Goal: Check status: Check status

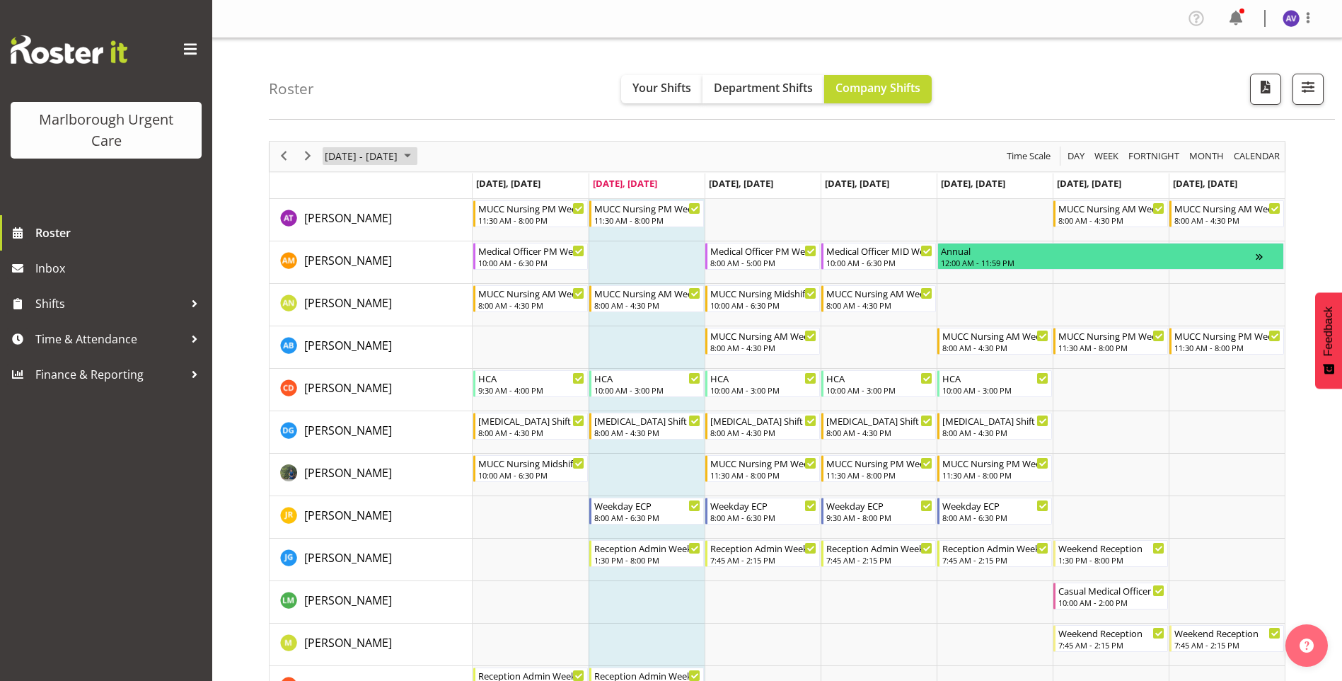
click at [365, 157] on span "October 06 - 12, 2025" at bounding box center [361, 156] width 76 height 18
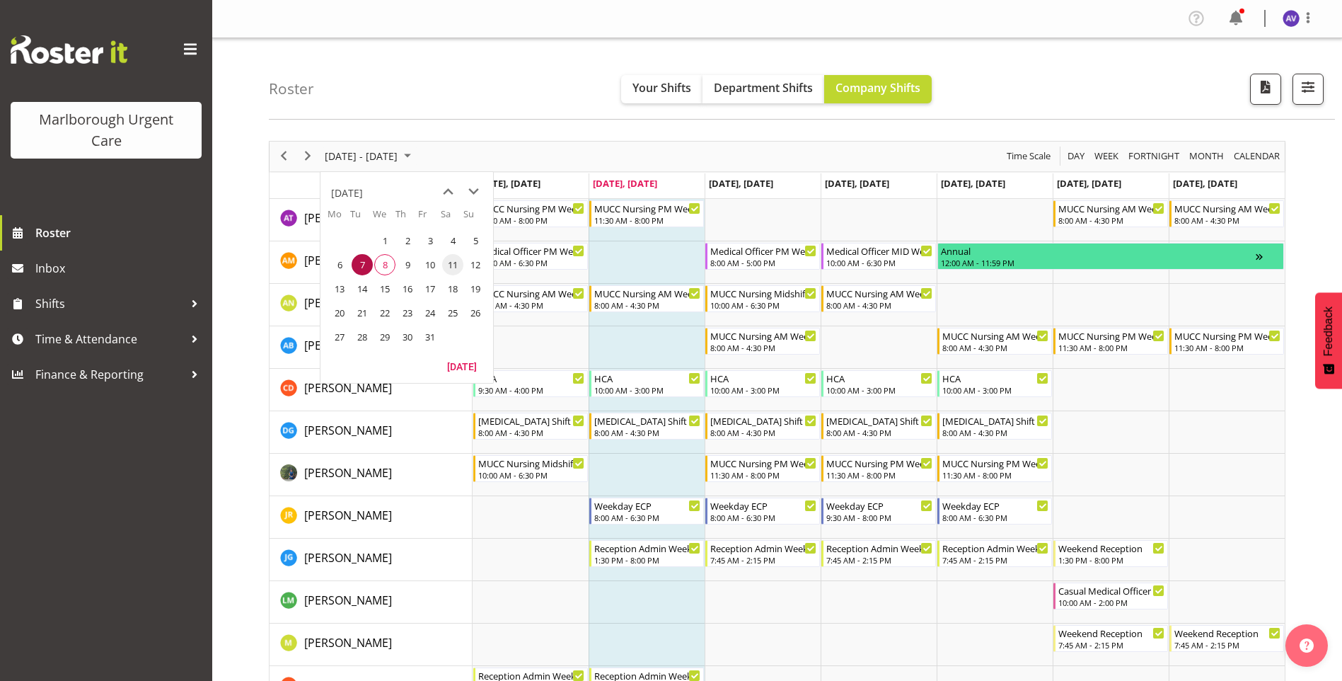
click at [457, 267] on span "11" at bounding box center [452, 264] width 21 height 21
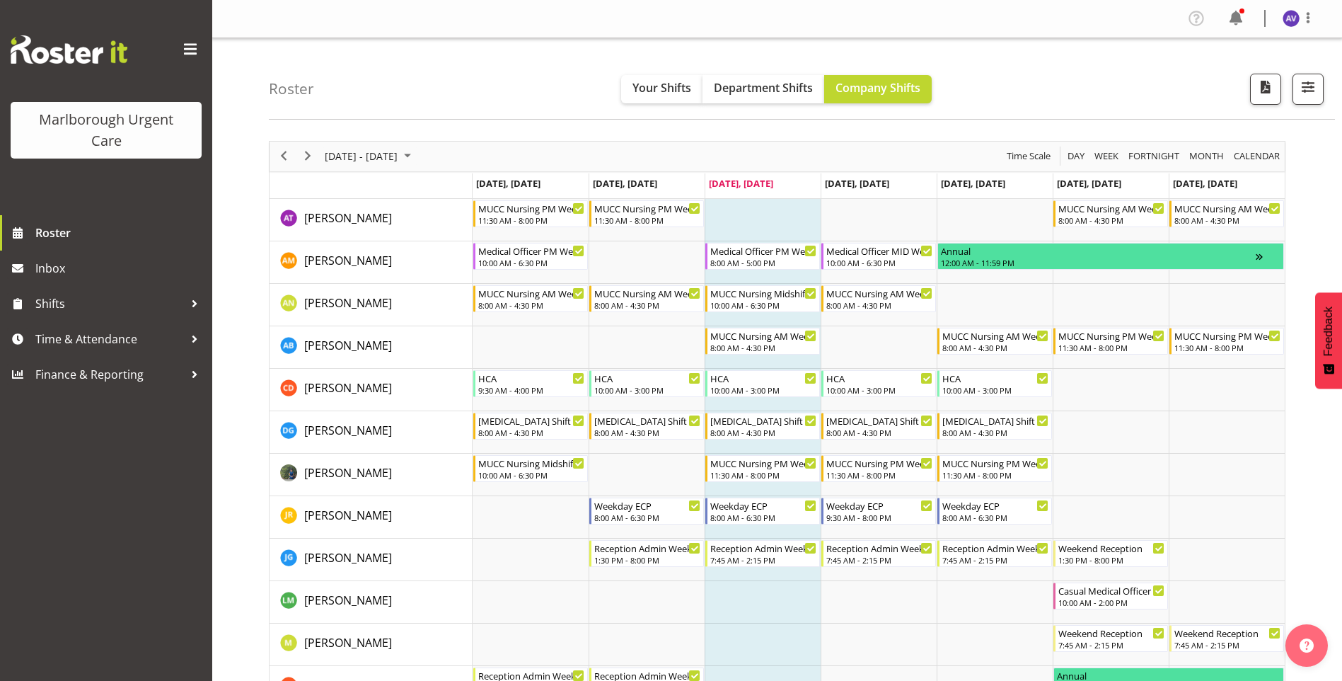
click at [374, 156] on span "[DATE] - [DATE]" at bounding box center [361, 156] width 76 height 18
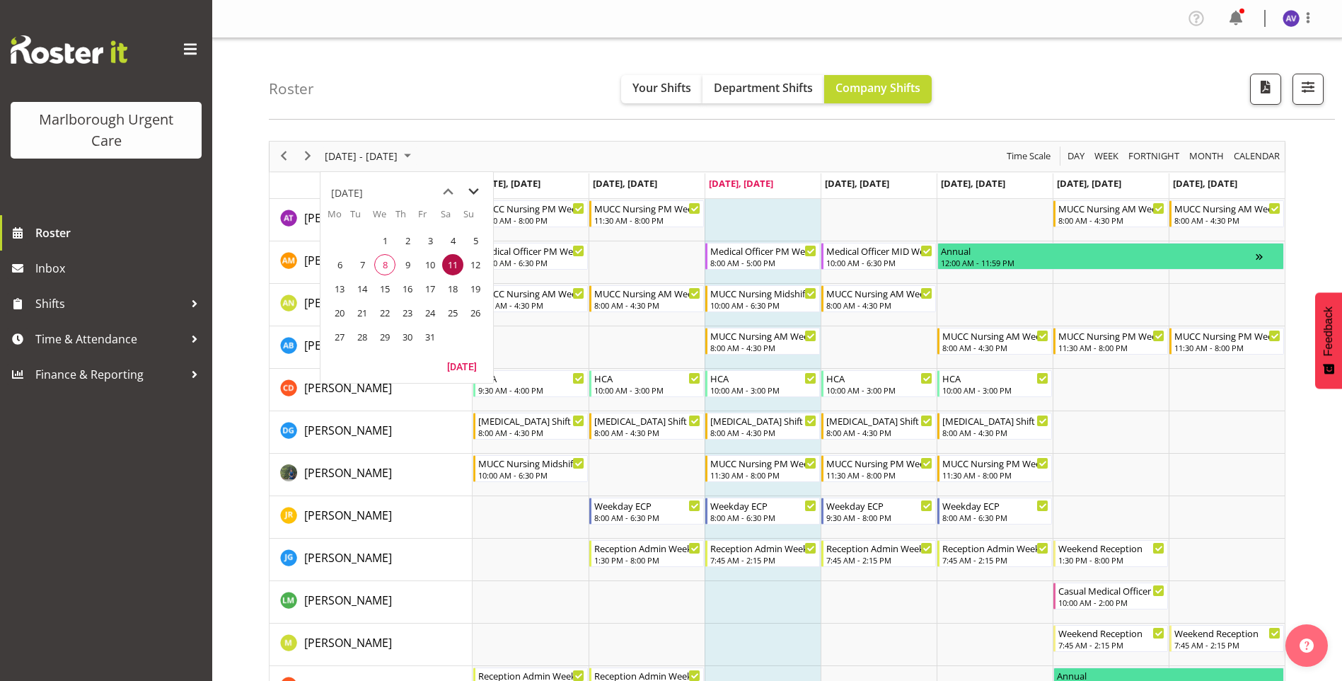
click at [478, 186] on span "next month" at bounding box center [473, 191] width 25 height 25
click at [340, 266] on span "3" at bounding box center [339, 264] width 21 height 21
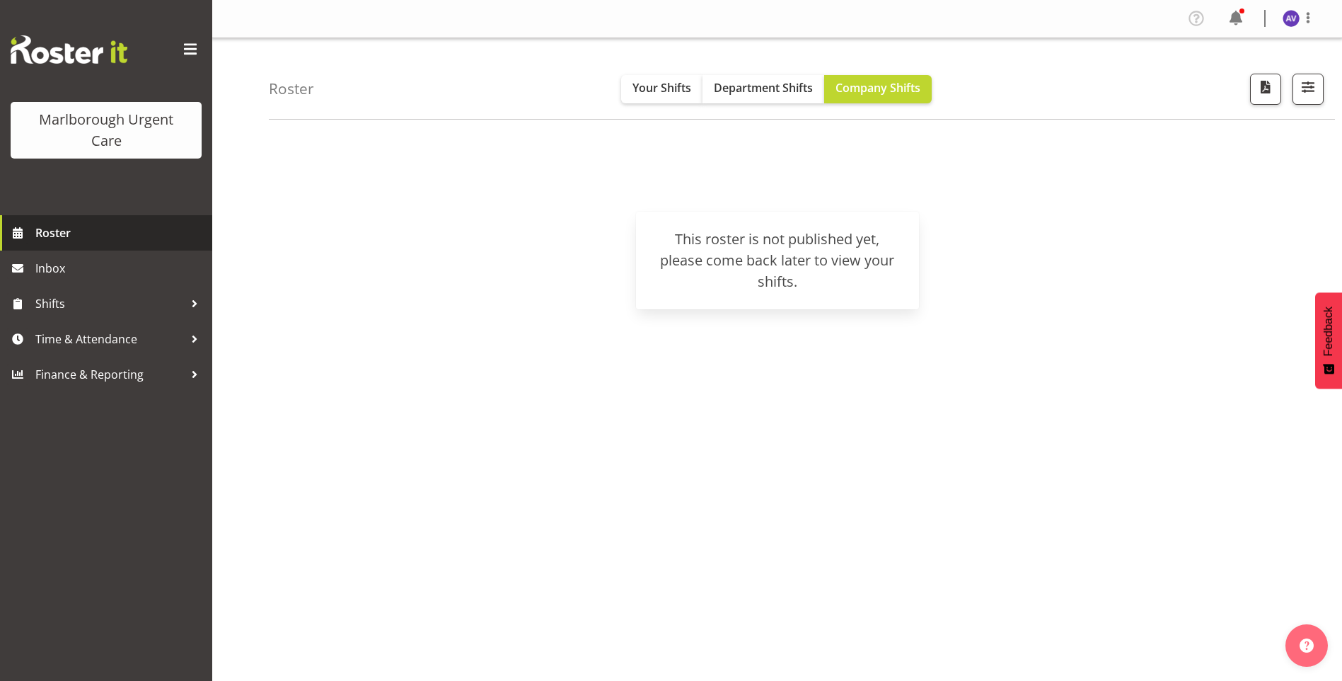
click at [81, 235] on span "Roster" at bounding box center [120, 232] width 170 height 21
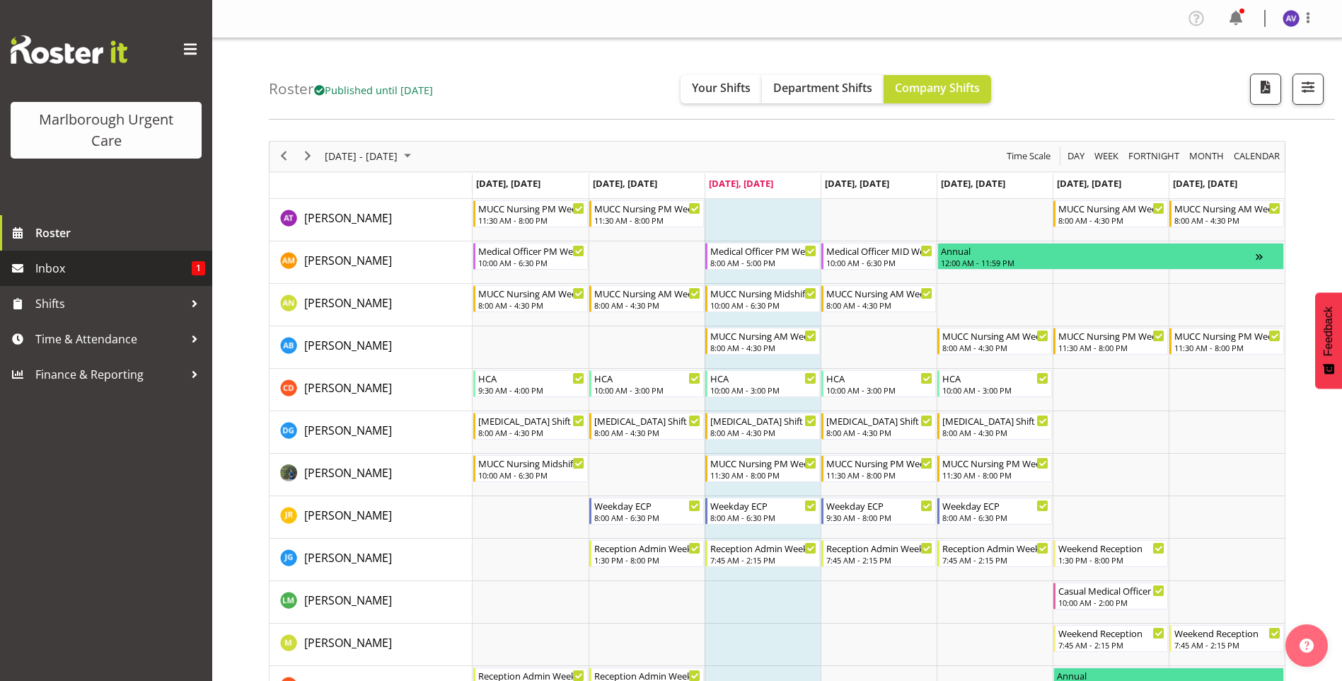
click at [53, 260] on span "Inbox" at bounding box center [113, 268] width 156 height 21
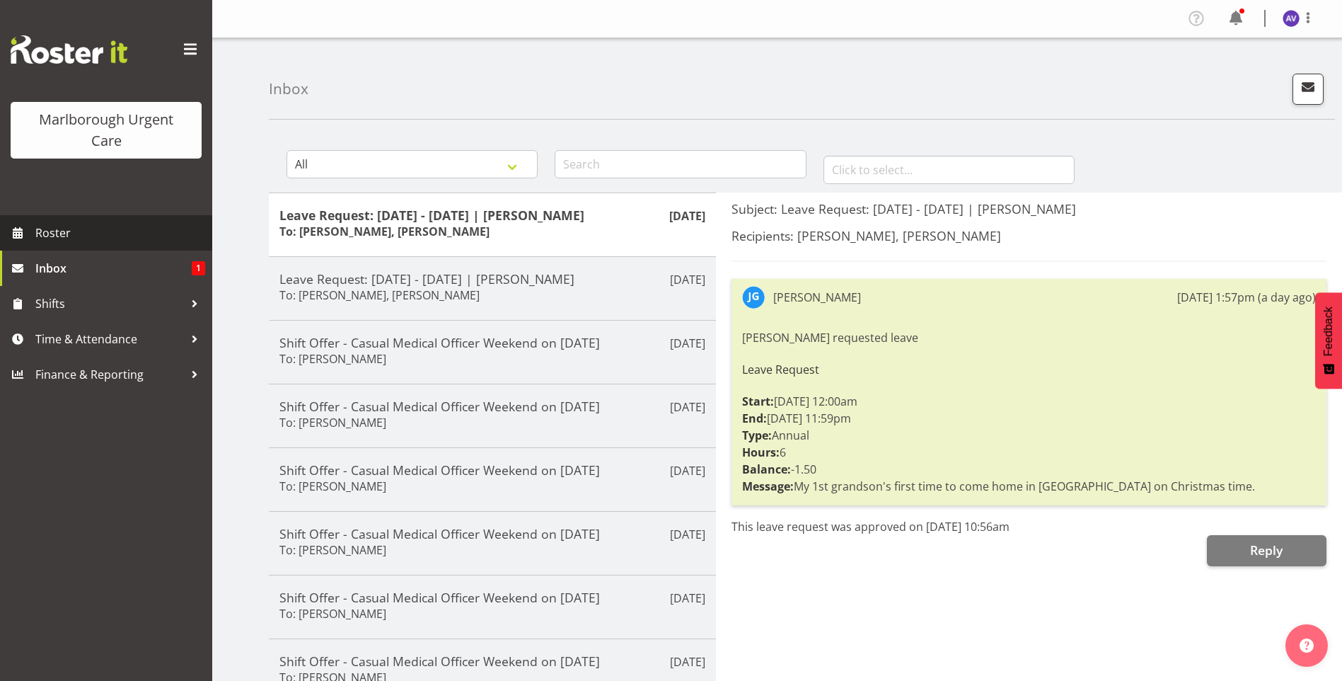
click at [53, 236] on span "Roster" at bounding box center [120, 232] width 170 height 21
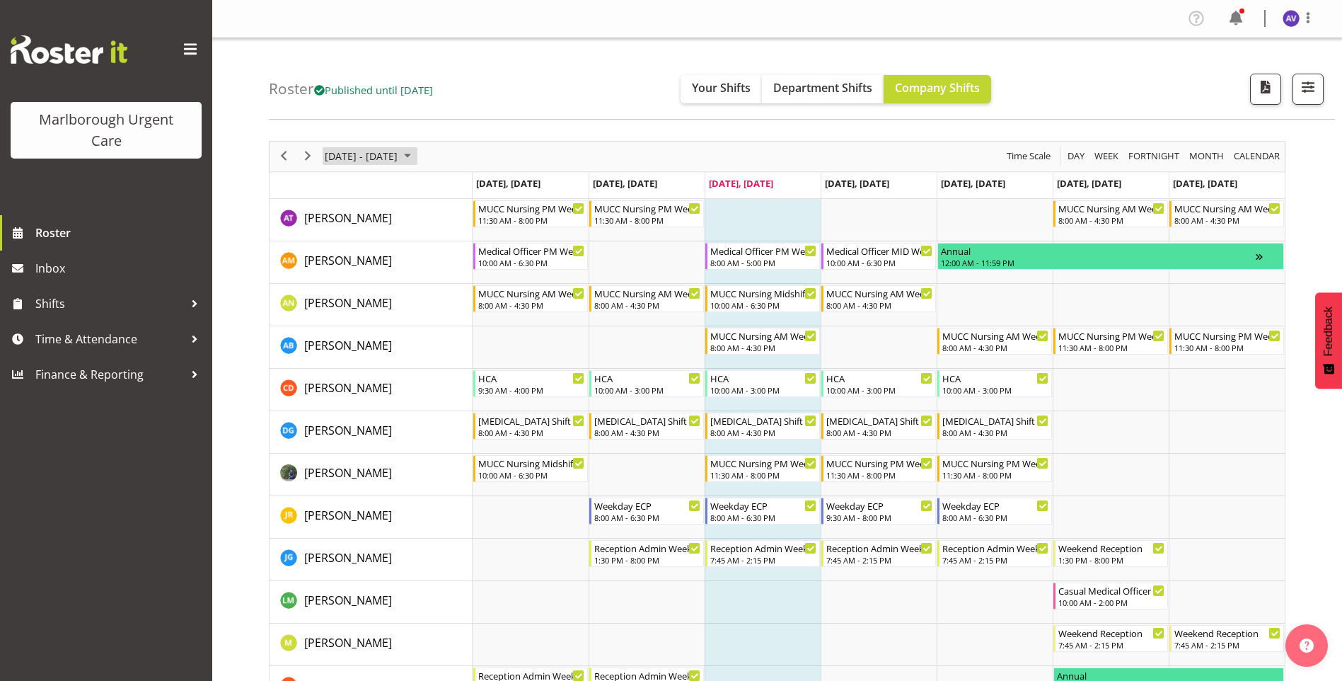
click at [367, 161] on span "[DATE] - [DATE]" at bounding box center [361, 156] width 76 height 18
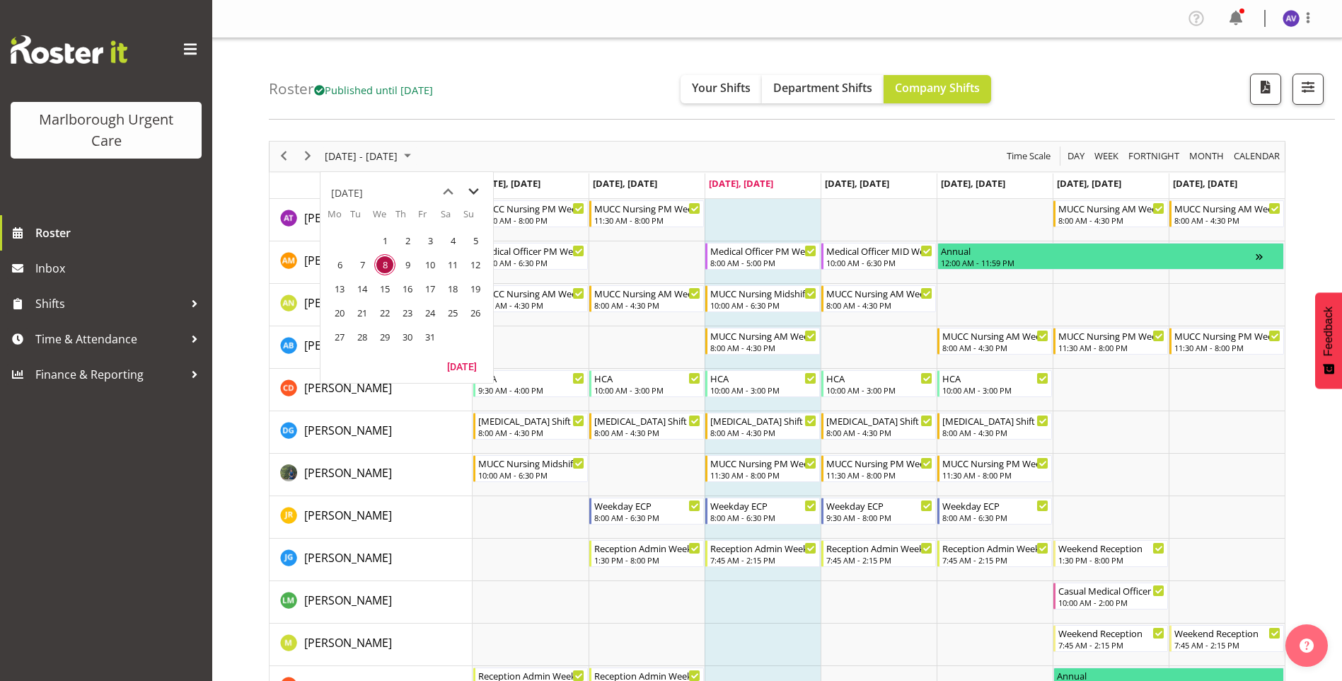
click at [477, 193] on span "next month" at bounding box center [473, 191] width 25 height 25
drag, startPoint x: 53, startPoint y: 511, endPoint x: 76, endPoint y: 359, distance: 153.9
click at [53, 511] on div "Marlborough Urgent Care Roster Inbox Shifts Time & Attendance Finance & Reporti…" at bounding box center [106, 340] width 212 height 681
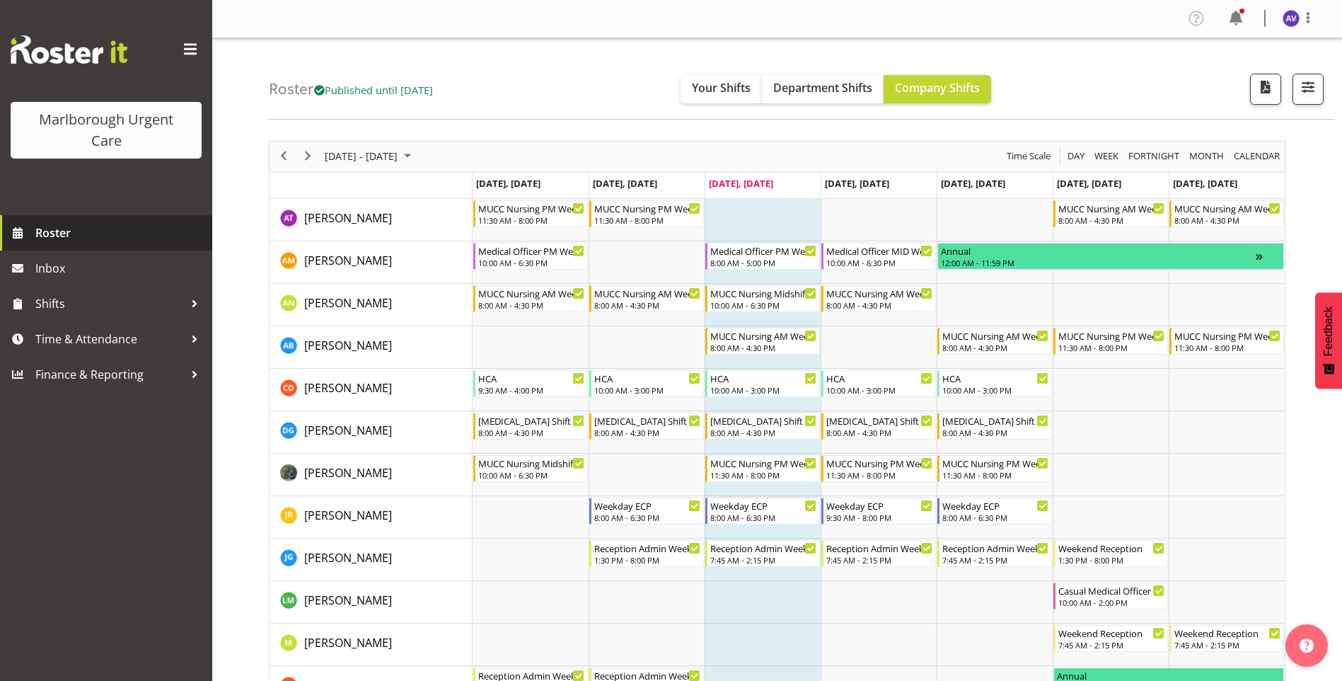
click at [64, 226] on span "Roster" at bounding box center [120, 232] width 170 height 21
click at [383, 158] on span "[DATE] - [DATE]" at bounding box center [361, 156] width 76 height 18
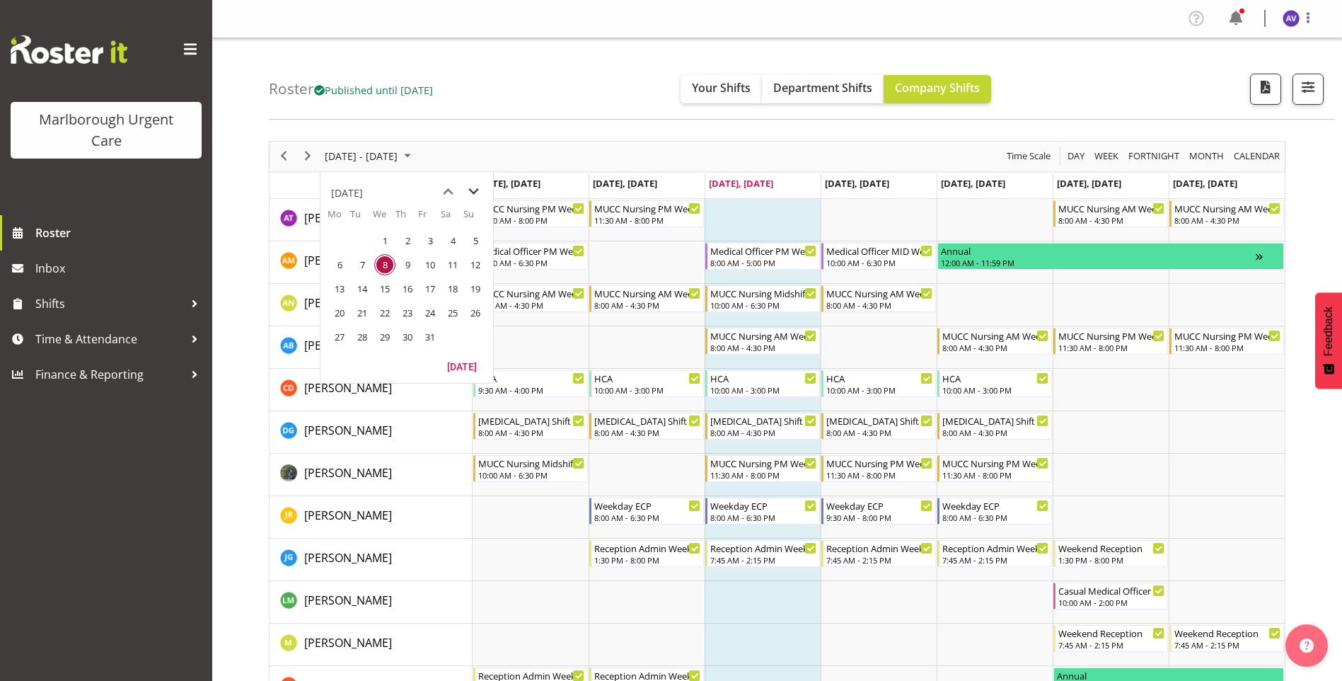
click at [471, 190] on span "next month" at bounding box center [473, 191] width 25 height 25
click at [340, 265] on span "3" at bounding box center [339, 264] width 21 height 21
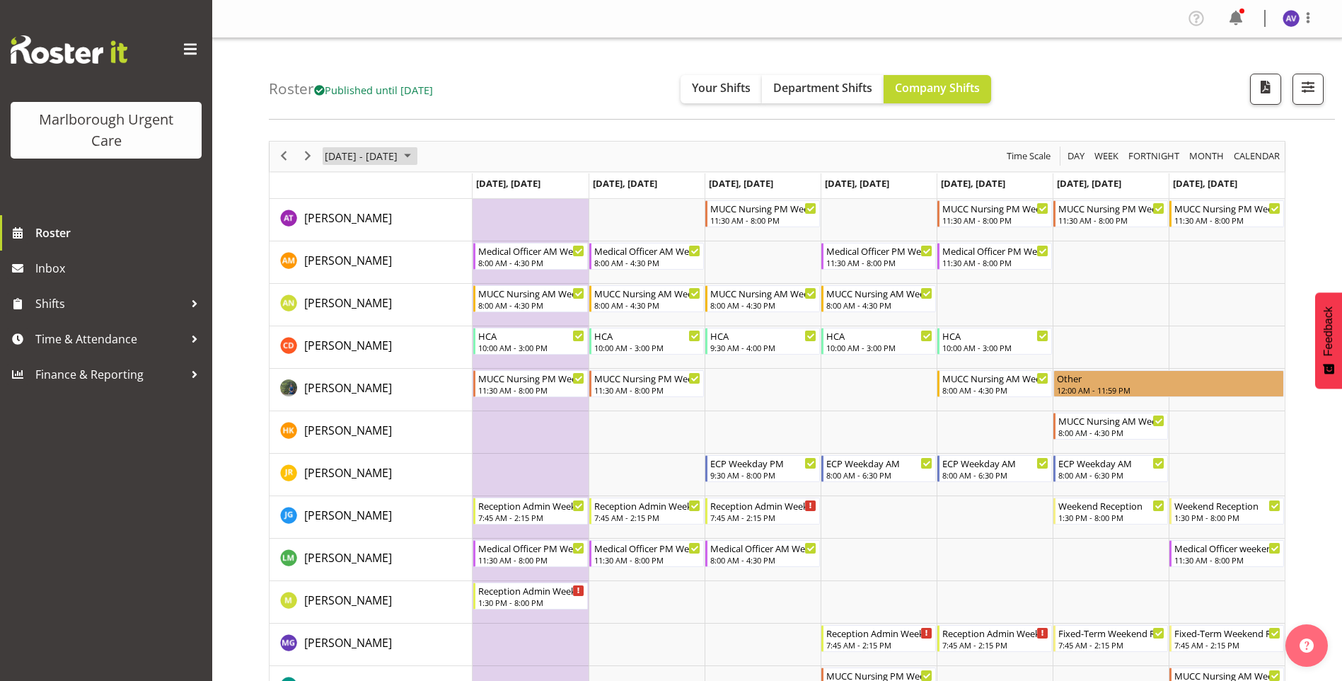
click at [389, 155] on span "[DATE] - [DATE]" at bounding box center [361, 156] width 76 height 18
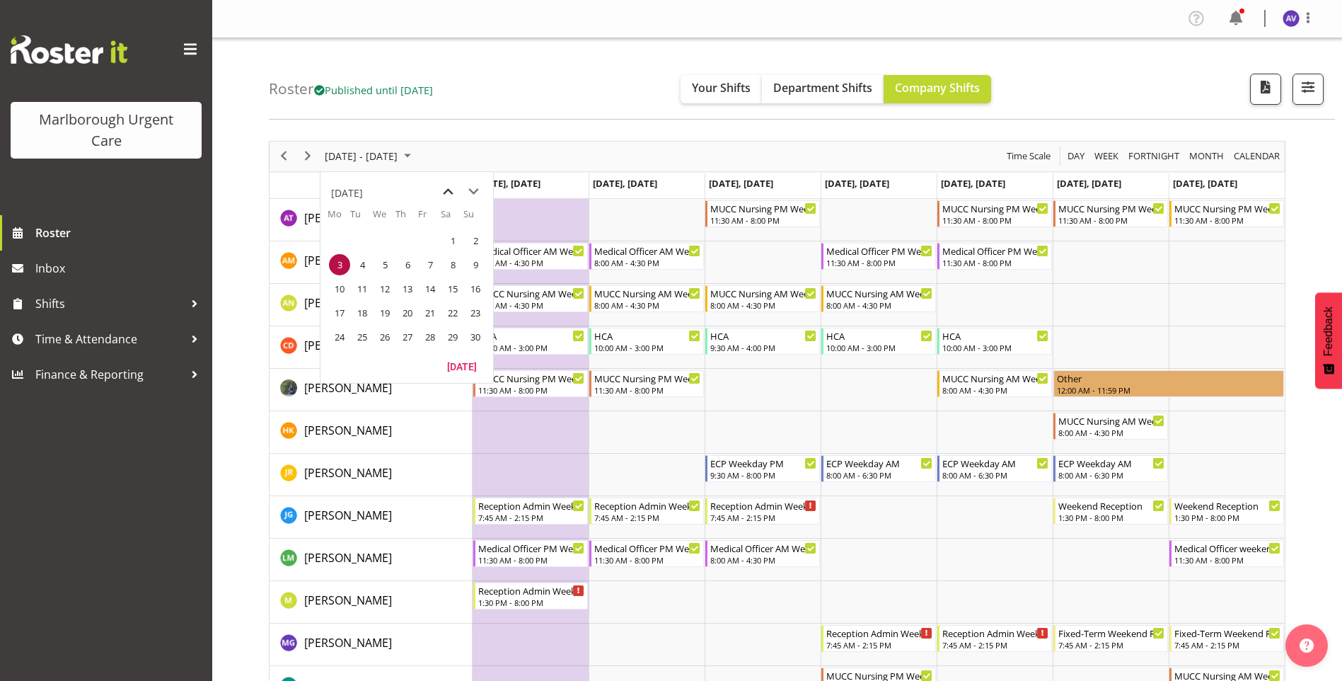
click at [448, 194] on span "previous month" at bounding box center [448, 191] width 25 height 25
click at [399, 337] on span "30" at bounding box center [407, 336] width 21 height 21
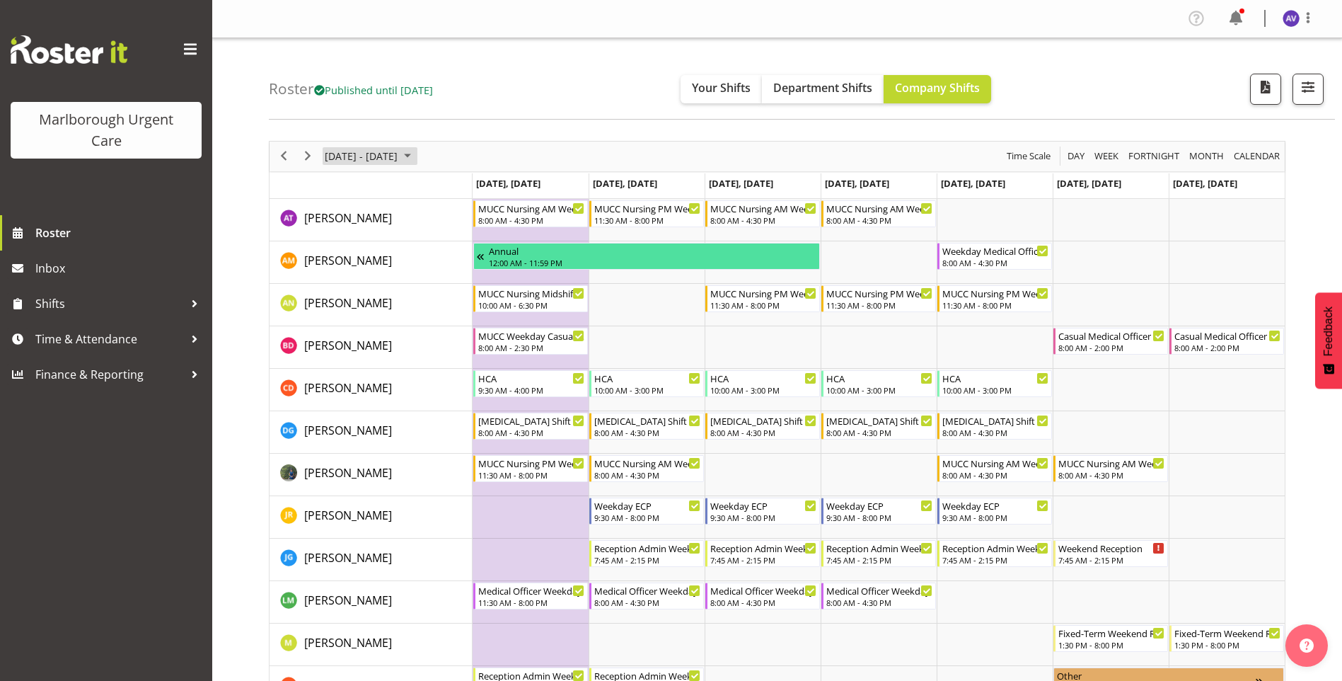
click at [390, 151] on span "[DATE] - [DATE]" at bounding box center [361, 156] width 76 height 18
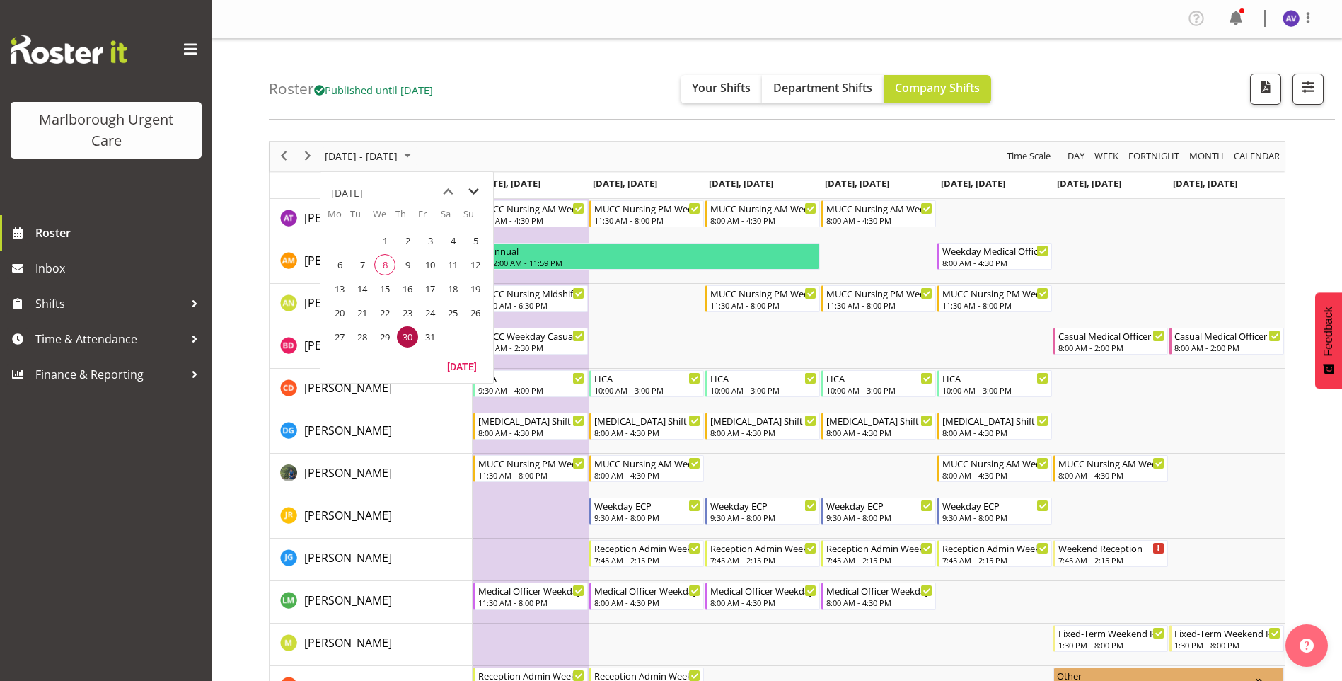
click at [477, 195] on span "next month" at bounding box center [473, 191] width 25 height 25
click at [435, 267] on span "7" at bounding box center [430, 264] width 21 height 21
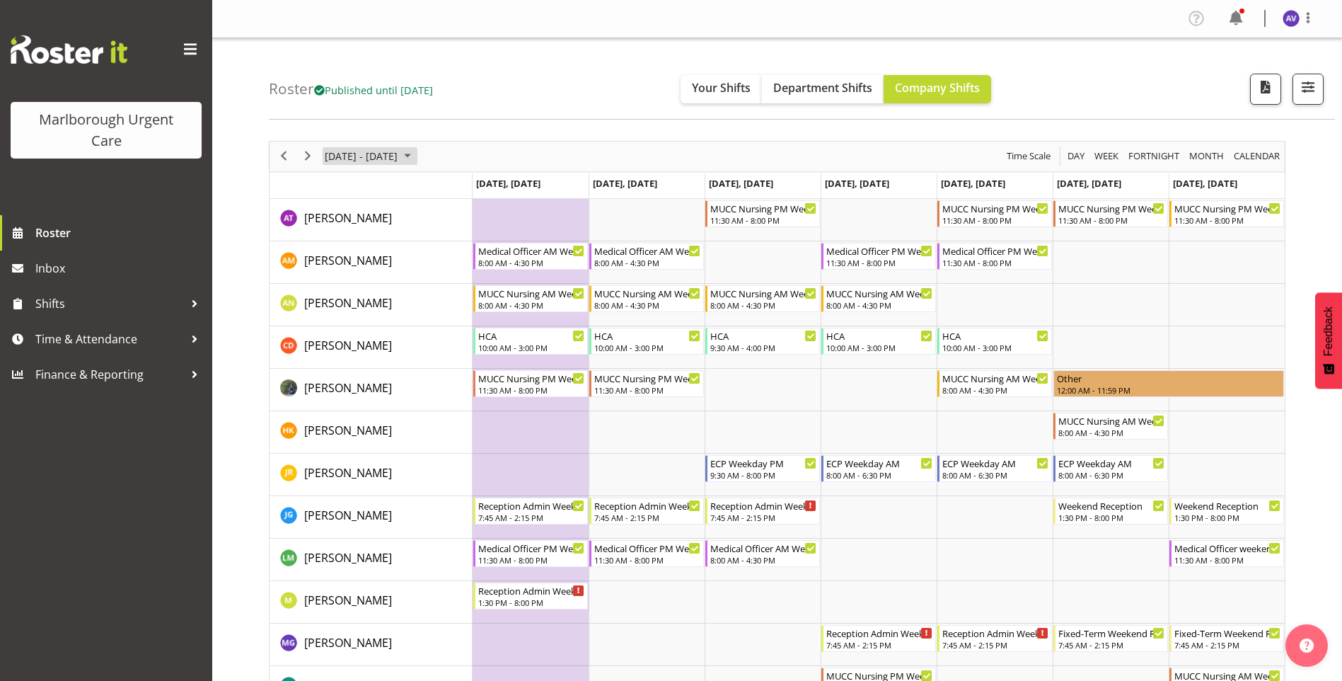
click at [343, 158] on span "[DATE] - [DATE]" at bounding box center [361, 156] width 76 height 18
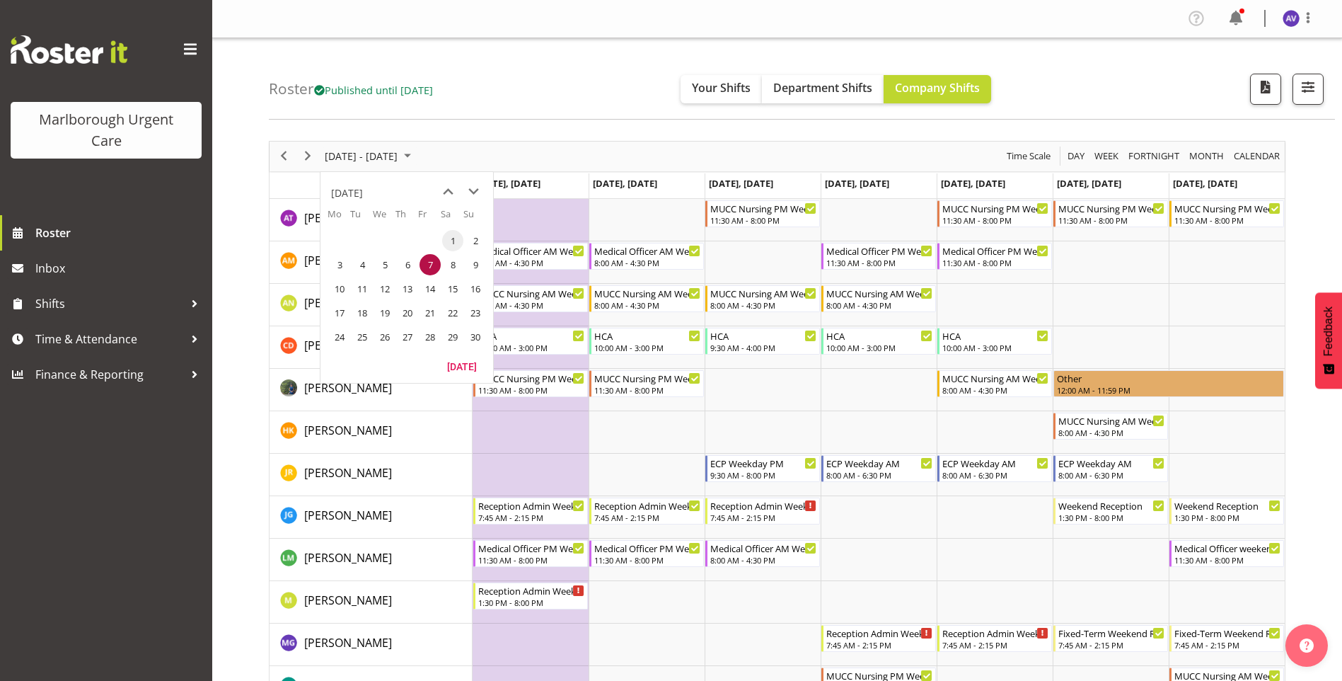
click at [451, 242] on span "1" at bounding box center [452, 240] width 21 height 21
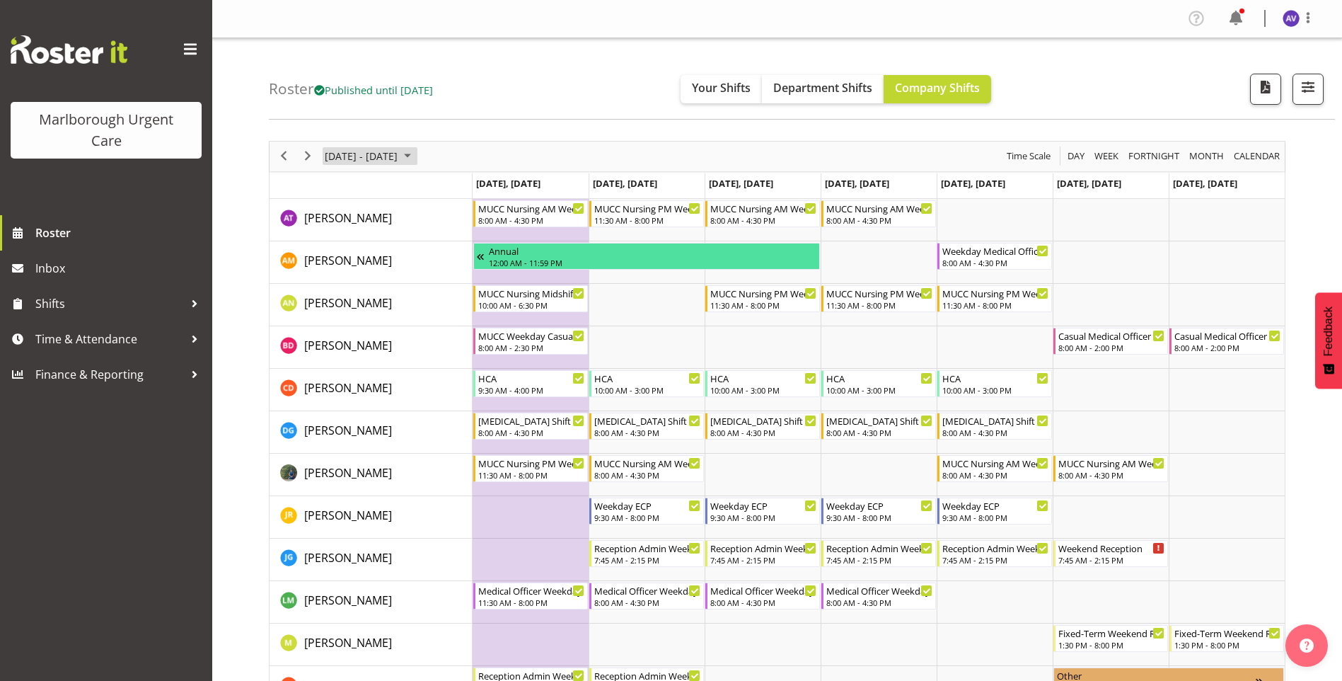
click at [369, 155] on span "[DATE] - [DATE]" at bounding box center [361, 156] width 76 height 18
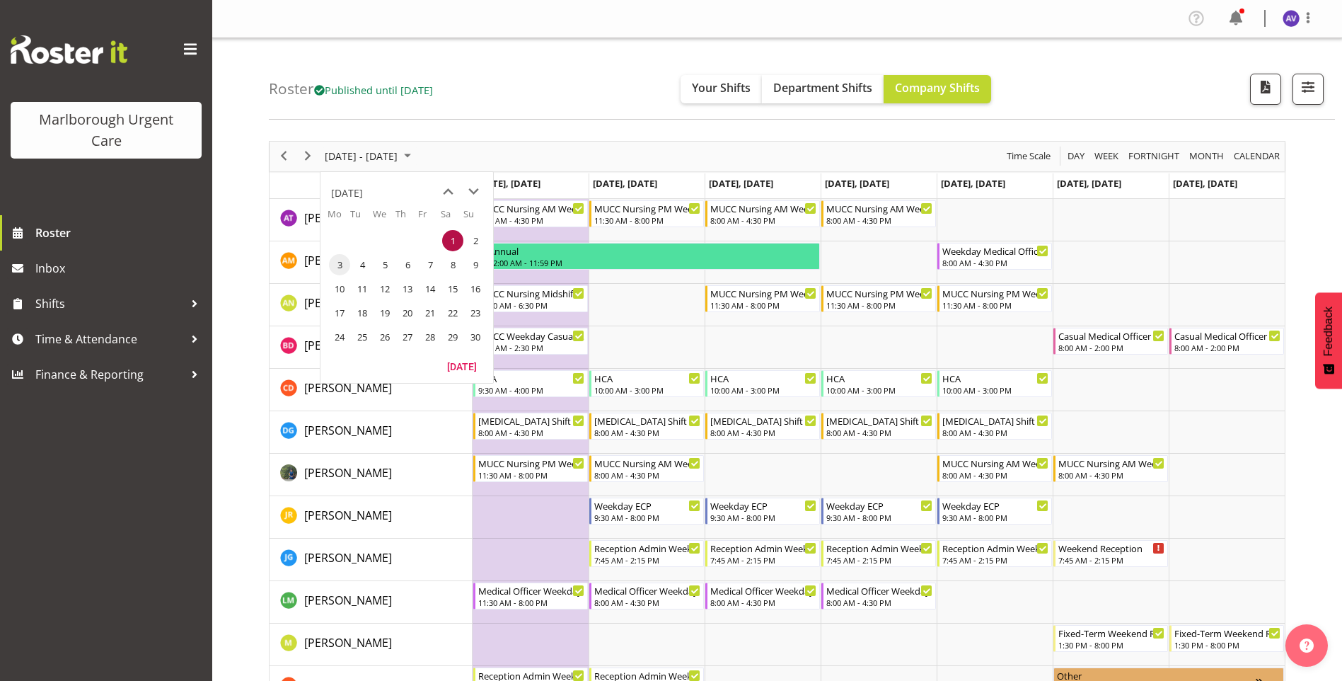
click at [345, 266] on span "3" at bounding box center [339, 264] width 21 height 21
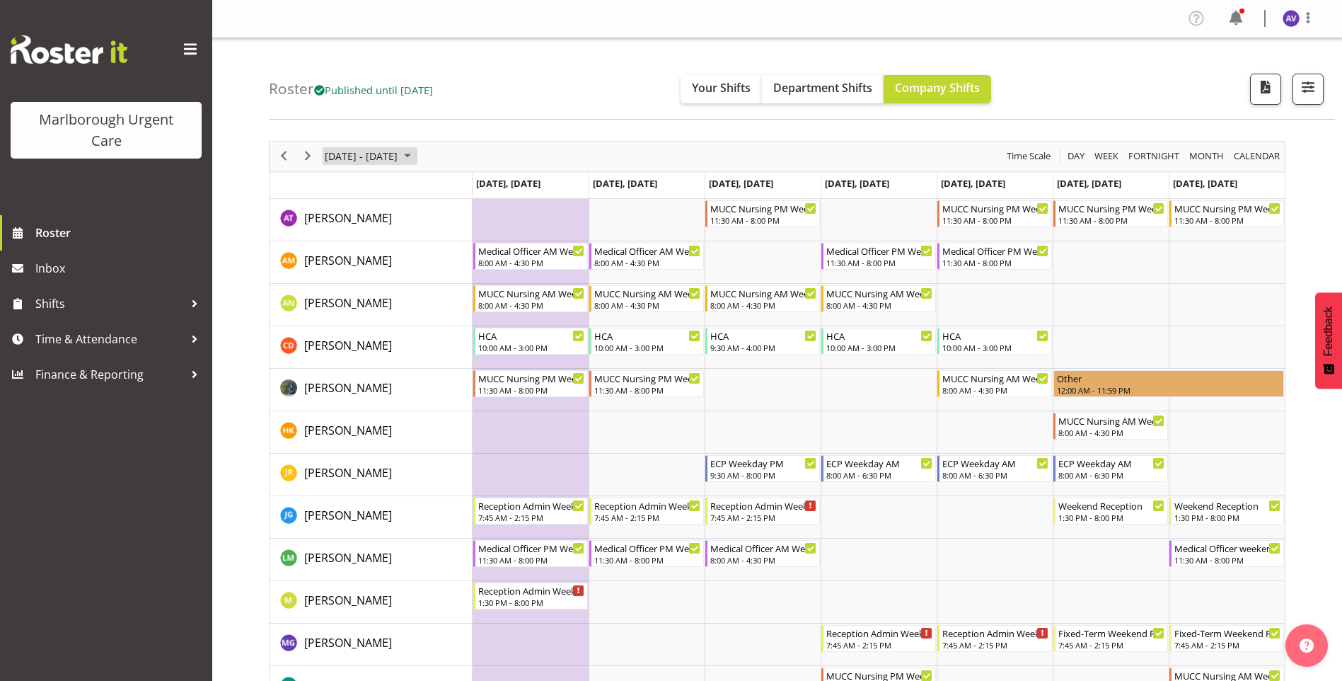
click at [372, 156] on span "[DATE] - [DATE]" at bounding box center [361, 156] width 76 height 18
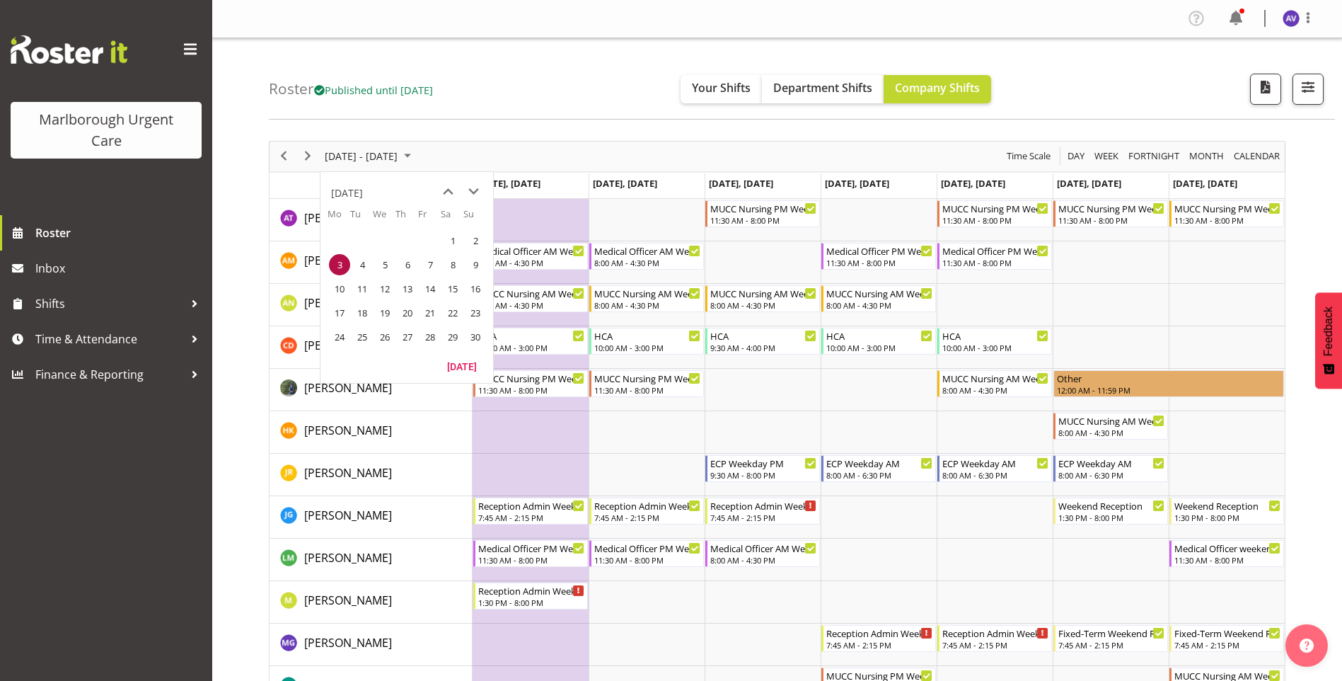
click at [343, 263] on span "3" at bounding box center [339, 264] width 21 height 21
click at [1306, 91] on span "button" at bounding box center [1308, 87] width 18 height 18
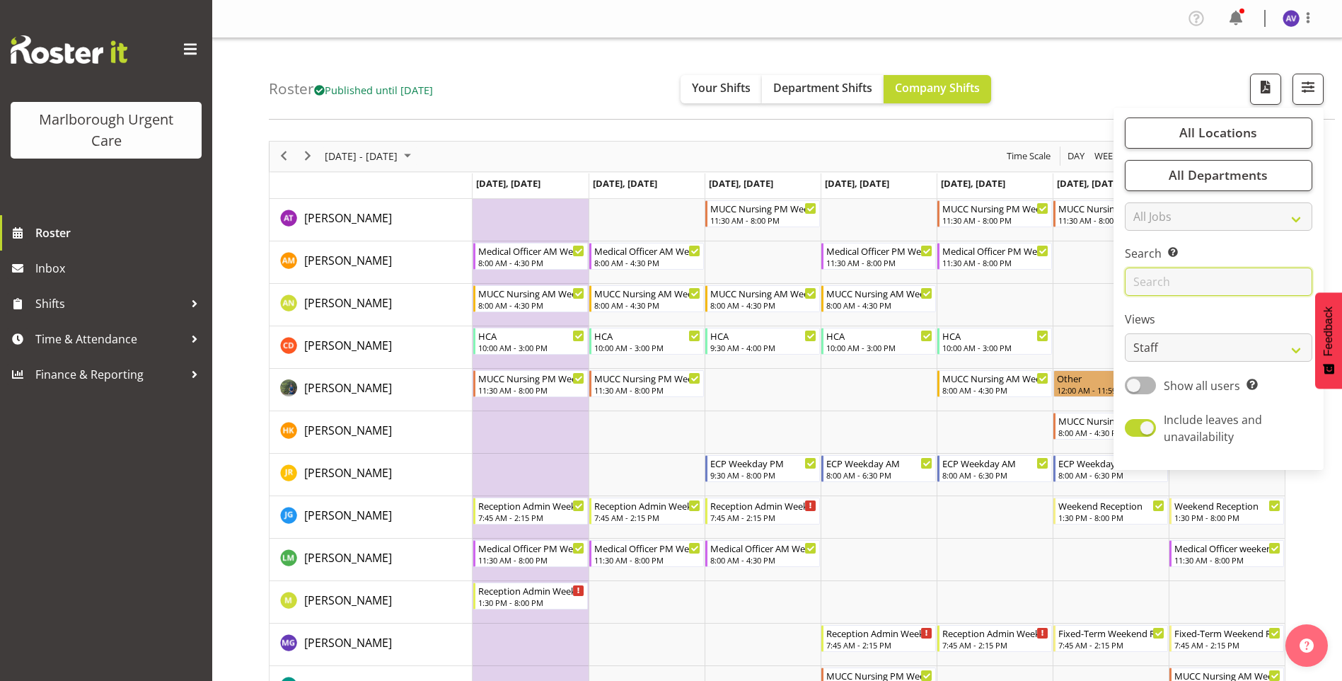
click at [1177, 280] on input "text" at bounding box center [1219, 281] width 188 height 28
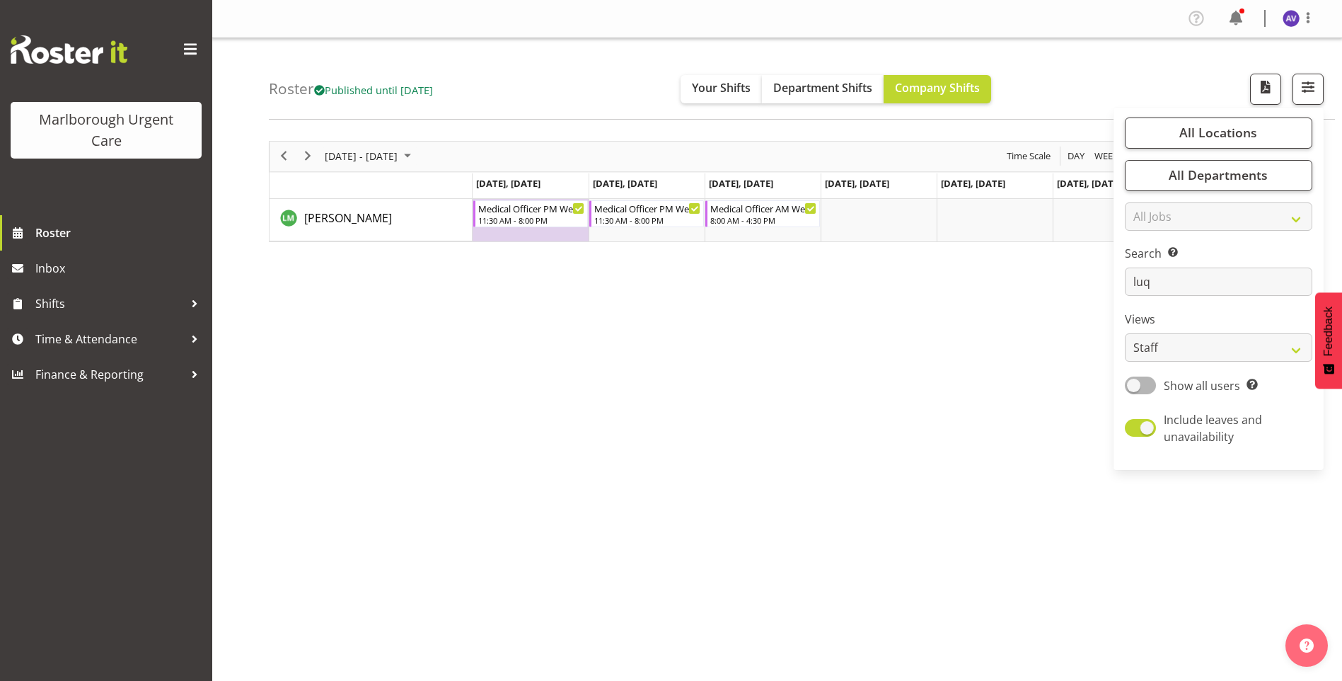
click at [1012, 304] on div "[DATE] - [DATE] [DATE] Day Week Fortnight Month calendar Month Agenda Time Scal…" at bounding box center [805, 413] width 1073 height 566
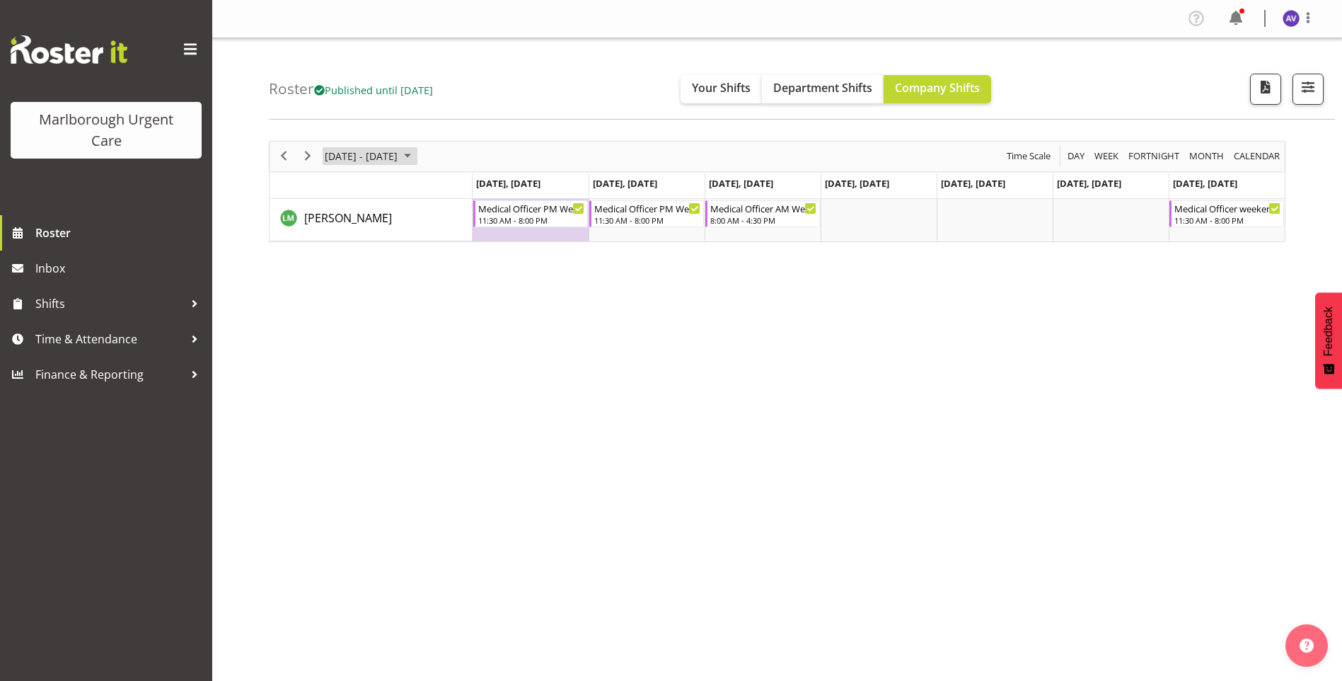
click at [399, 154] on span "[DATE] - [DATE]" at bounding box center [361, 156] width 76 height 18
click at [451, 190] on span "previous month" at bounding box center [448, 191] width 25 height 25
click at [342, 270] on span "6" at bounding box center [339, 264] width 21 height 21
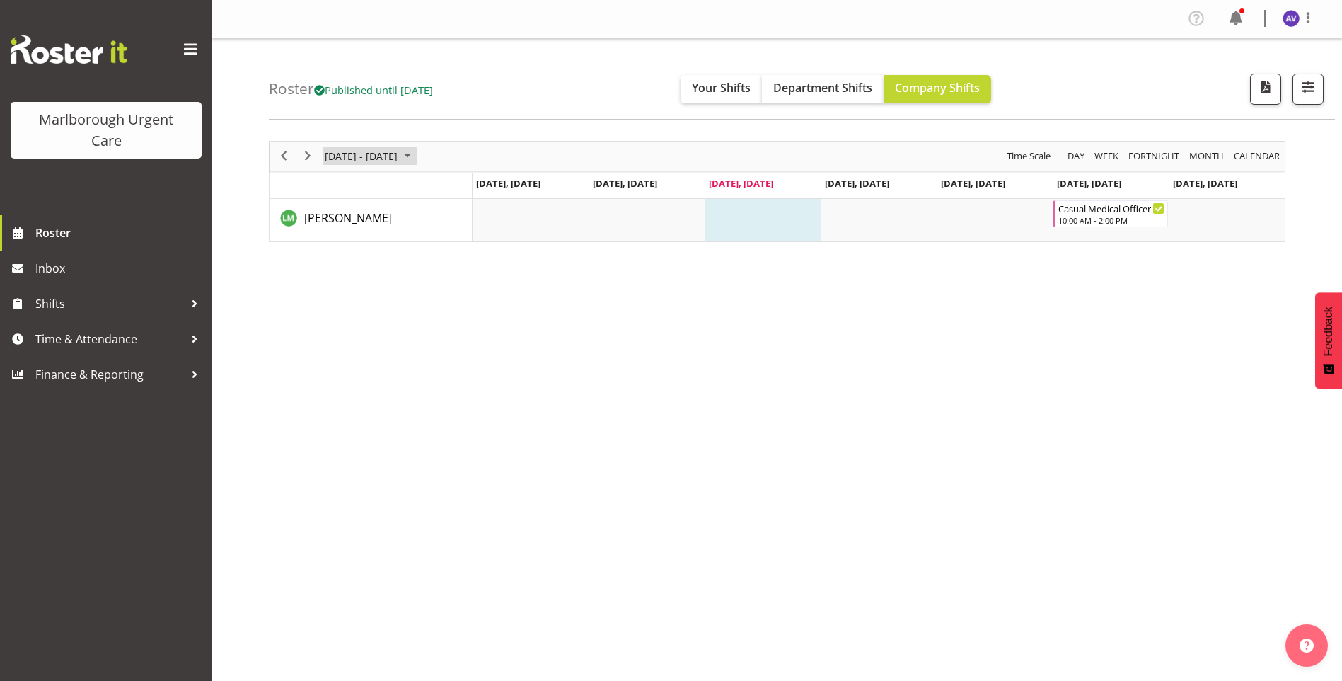
click at [399, 160] on span "[DATE] - [DATE]" at bounding box center [361, 156] width 76 height 18
click at [337, 288] on span "13" at bounding box center [339, 288] width 21 height 21
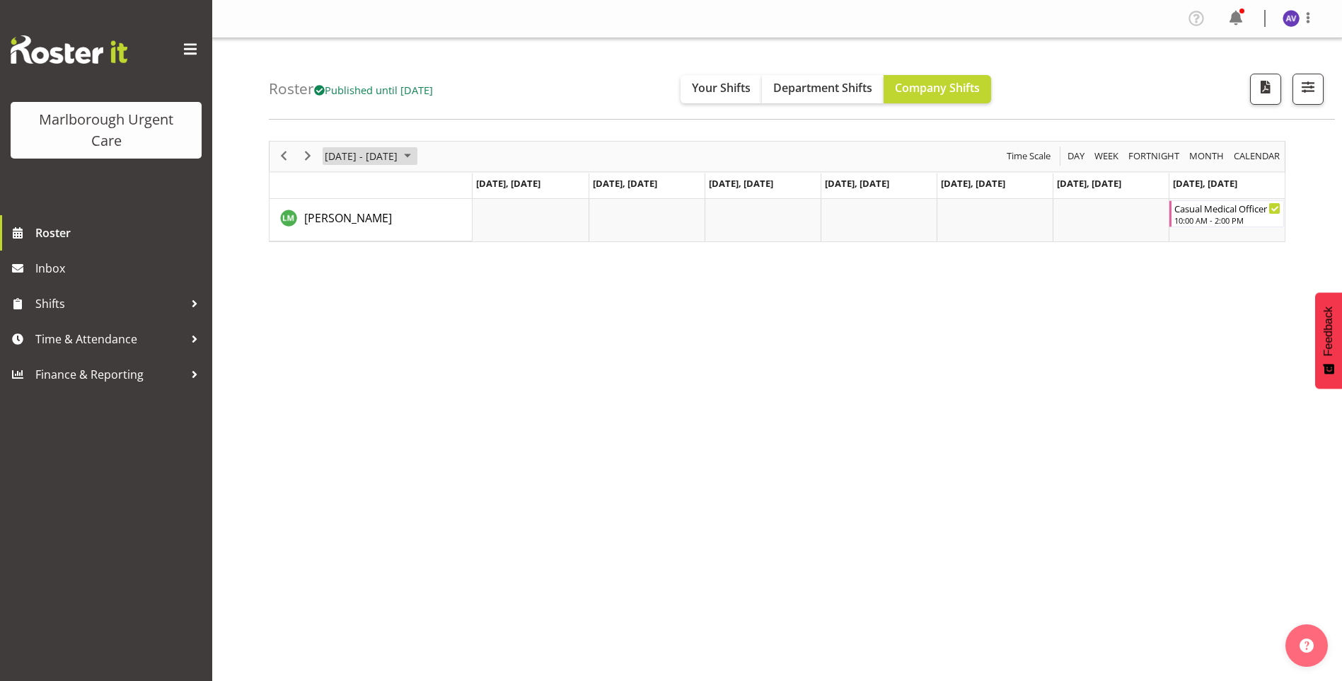
click at [373, 151] on span "[DATE] - [DATE]" at bounding box center [361, 156] width 76 height 18
click at [340, 314] on span "20" at bounding box center [339, 312] width 21 height 21
click at [388, 161] on span "[DATE] - [DATE]" at bounding box center [361, 156] width 76 height 18
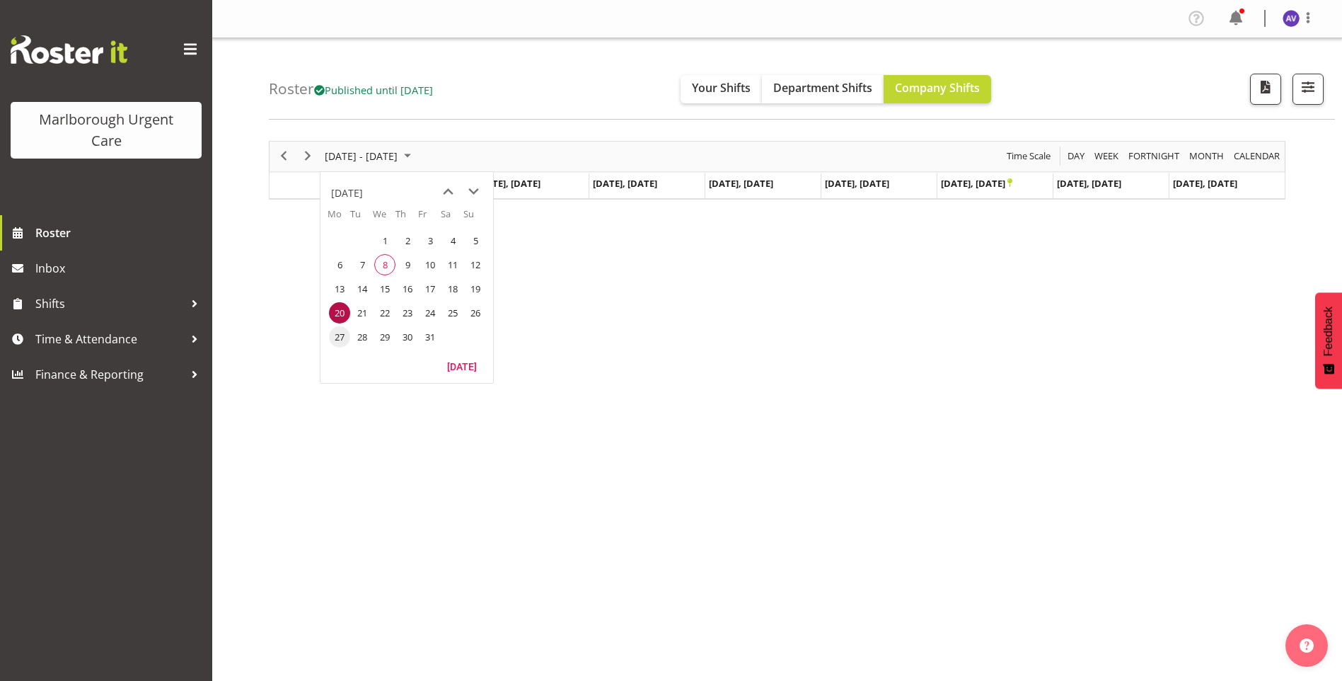
click at [337, 335] on span "27" at bounding box center [339, 336] width 21 height 21
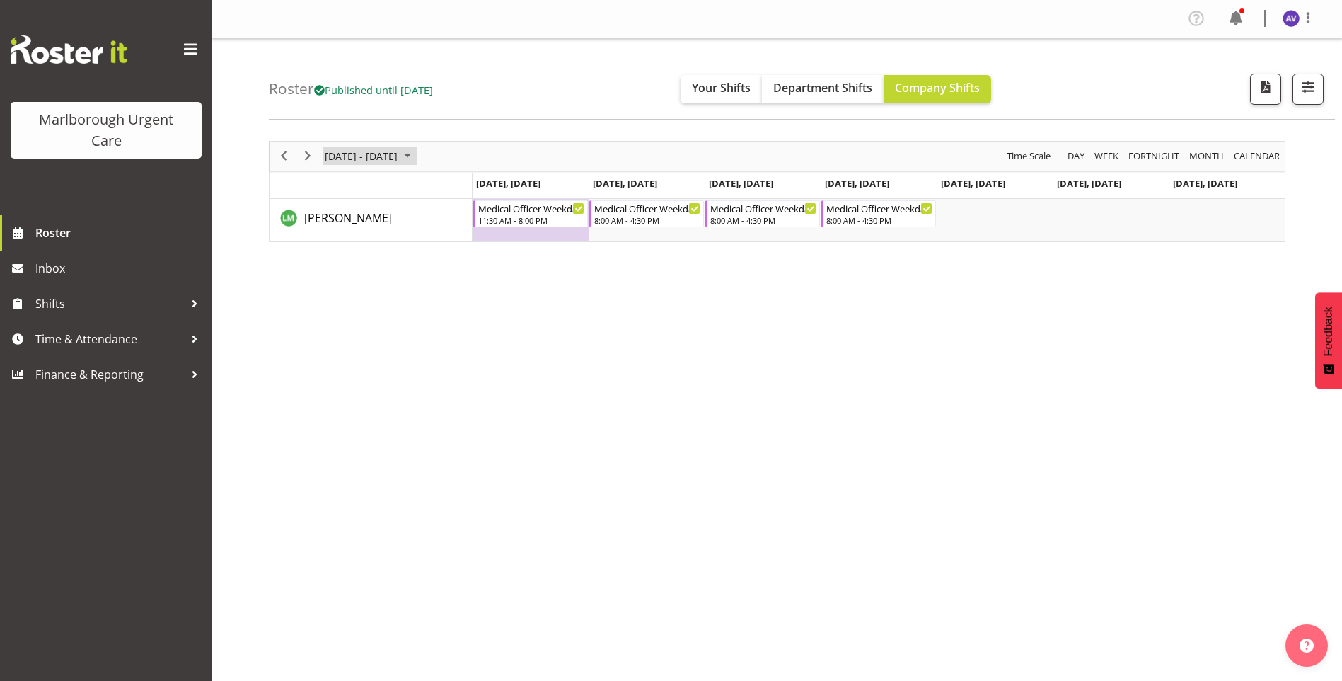
click at [369, 153] on span "[DATE] - [DATE]" at bounding box center [361, 156] width 76 height 18
click at [382, 263] on span "8" at bounding box center [384, 264] width 21 height 21
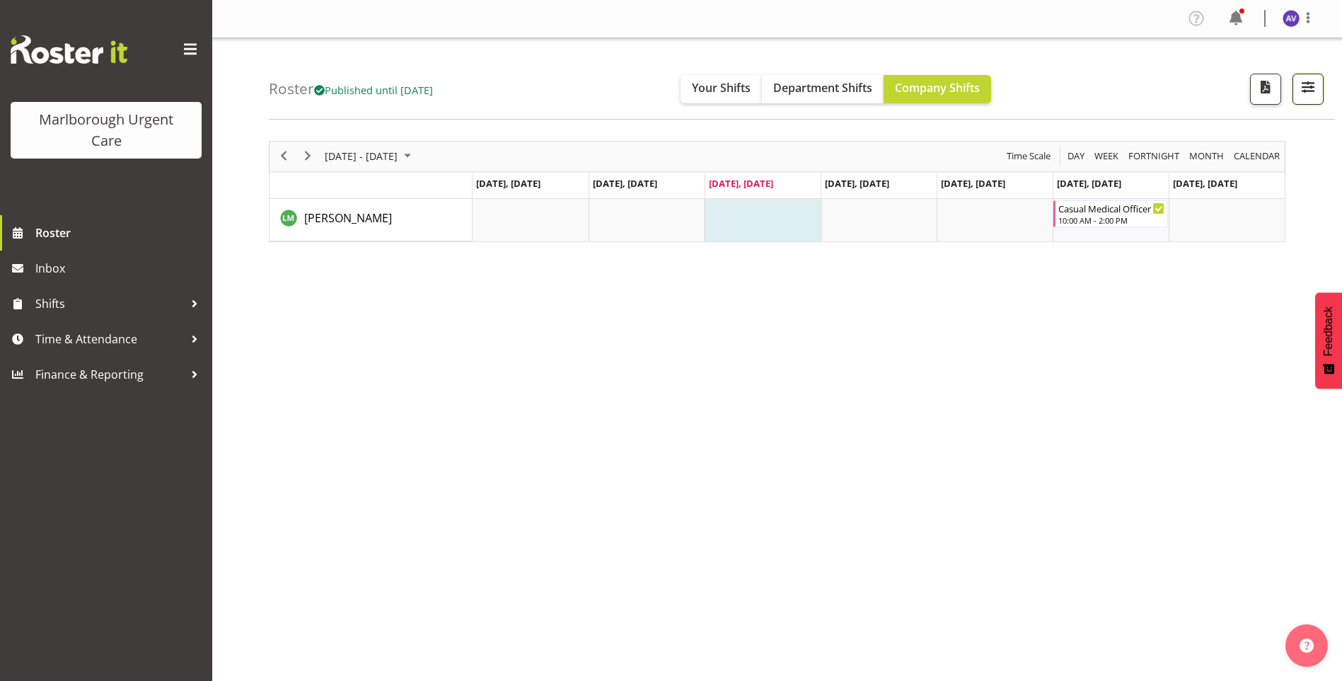
click at [1309, 92] on span "button" at bounding box center [1308, 87] width 18 height 18
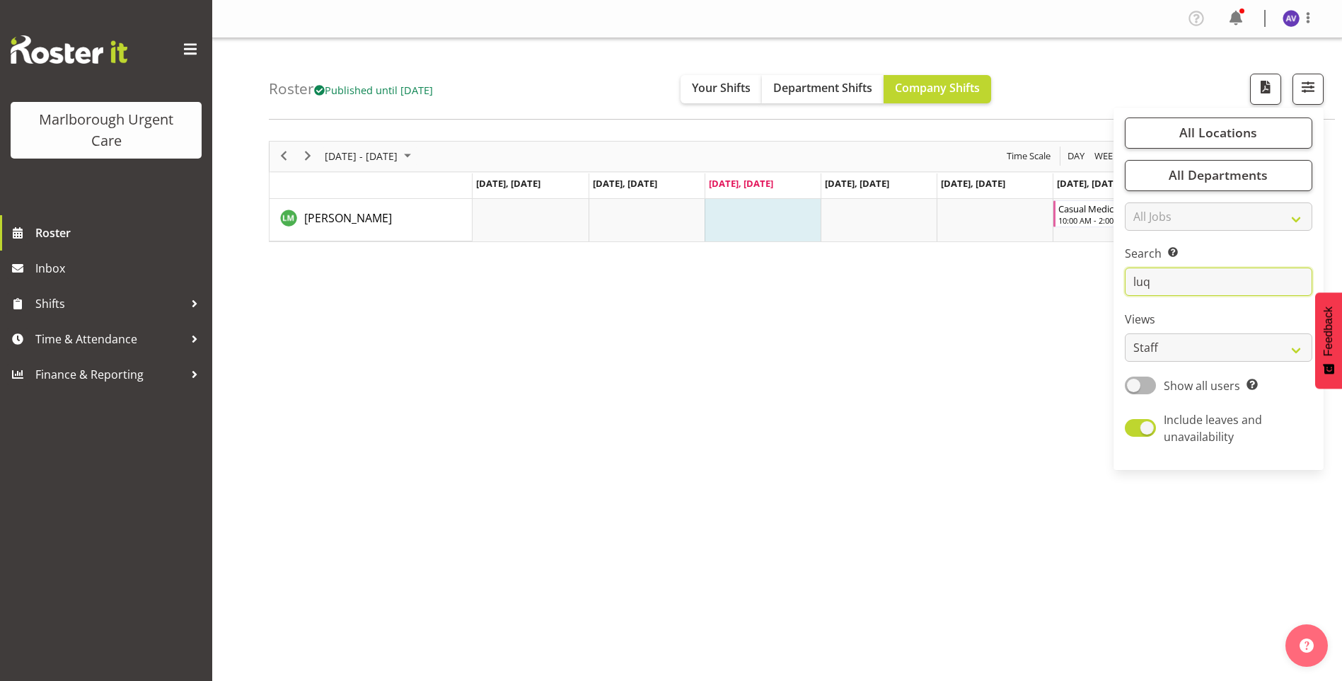
drag, startPoint x: 1157, startPoint y: 287, endPoint x: 882, endPoint y: 256, distance: 276.2
click at [927, 267] on div "Roster Published until [DATE] Your Shifts Department Shifts Company Shifts All …" at bounding box center [777, 367] width 1130 height 658
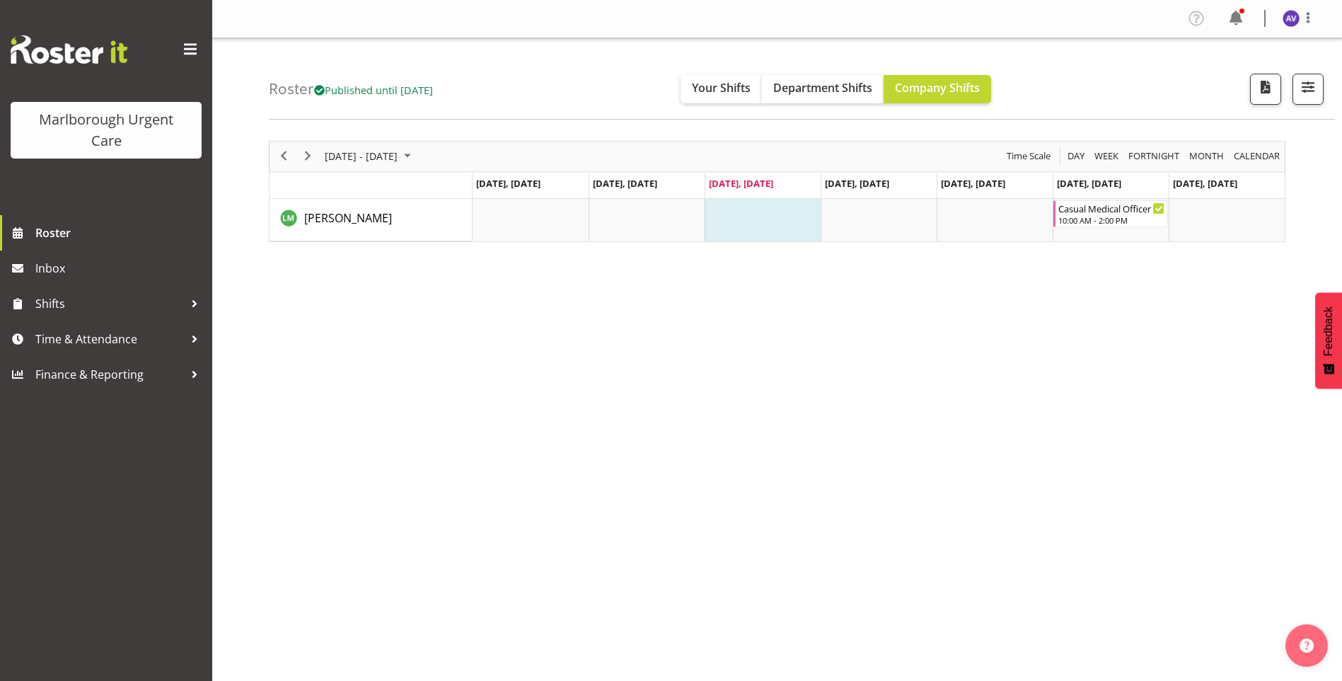
click at [897, 260] on div "[DATE] - [DATE] [DATE] Day Week Fortnight Month calendar Month Agenda Time Scal…" at bounding box center [805, 413] width 1073 height 566
click at [1309, 86] on span "button" at bounding box center [1308, 87] width 18 height 18
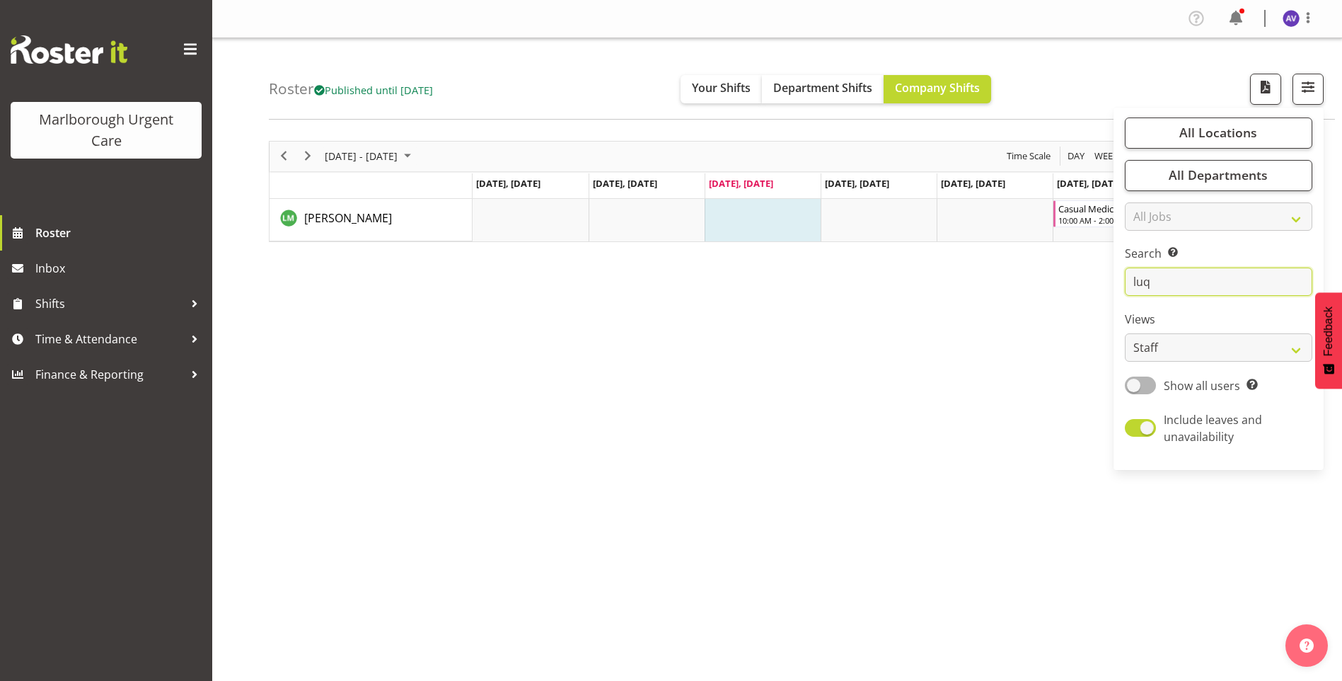
click at [1192, 282] on input "luq" at bounding box center [1219, 281] width 188 height 28
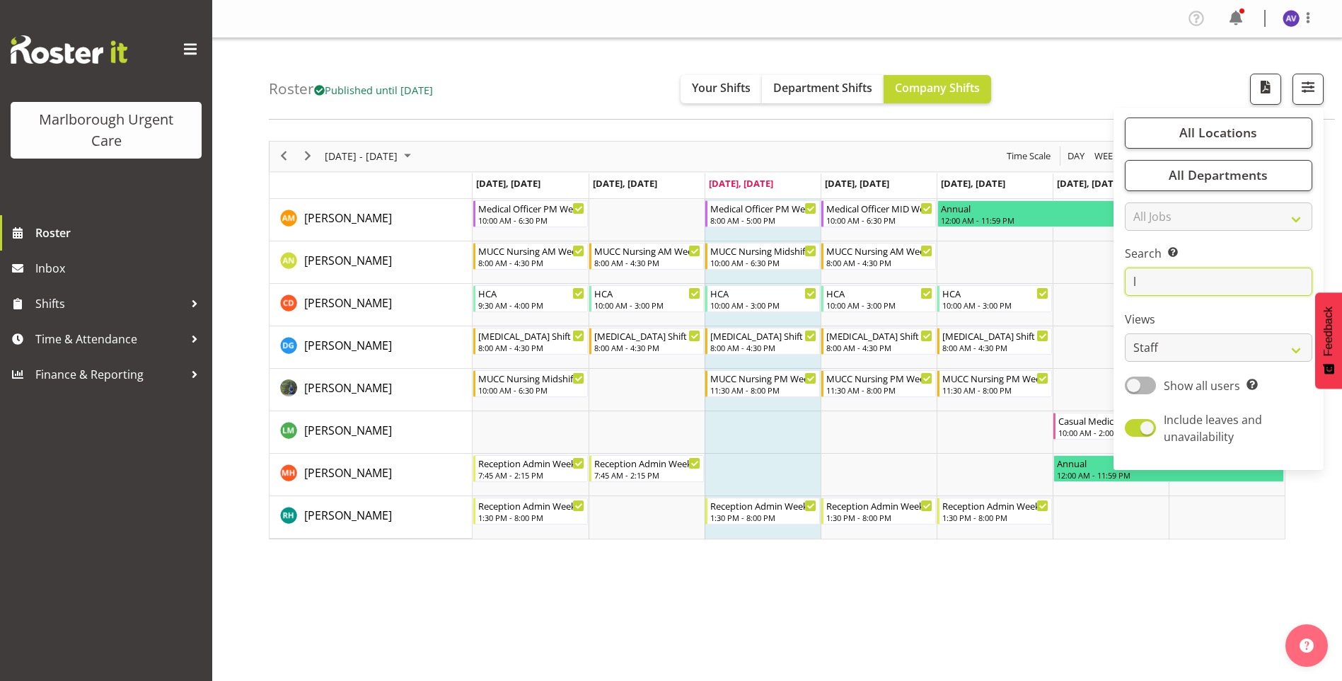
type input "l"
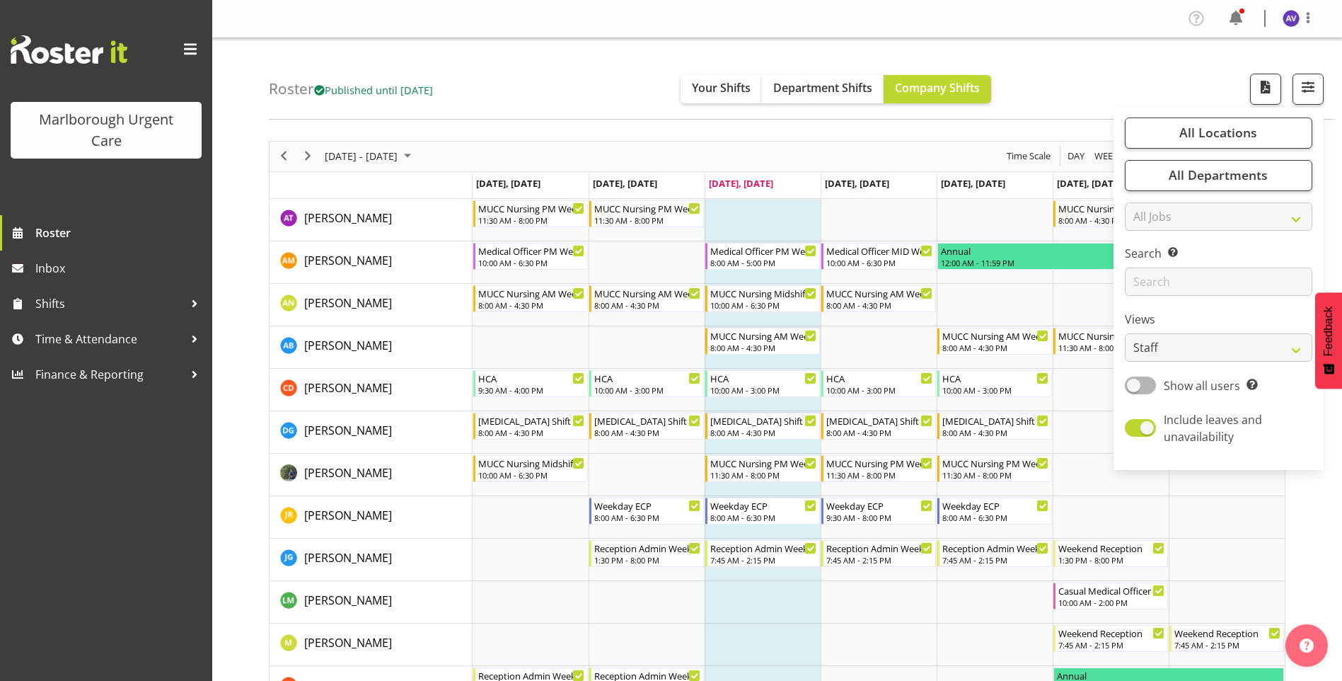
click at [1117, 59] on div "Roster Published until [DATE] Your Shifts Department Shifts Company Shifts All …" at bounding box center [802, 78] width 1066 height 81
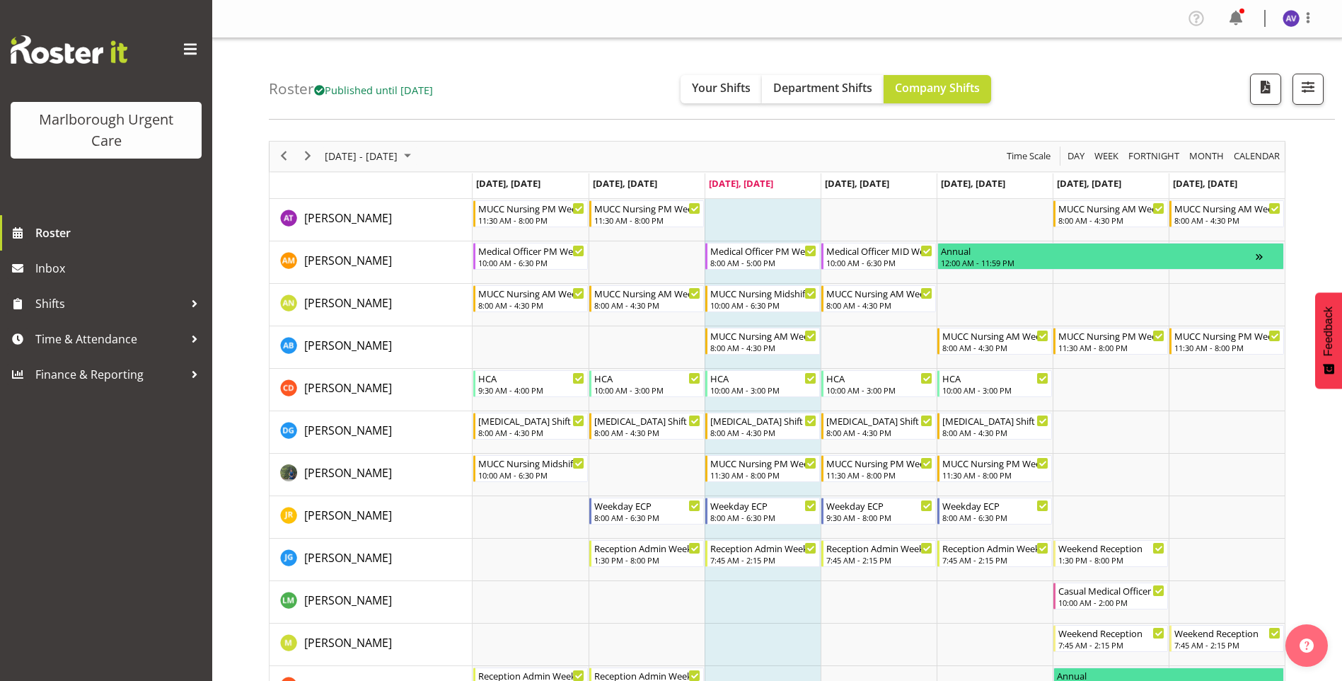
click at [580, 76] on div "Roster Published until [DATE] Your Shifts Department Shifts Company Shifts All …" at bounding box center [802, 78] width 1066 height 81
click at [399, 154] on span "[DATE] - [DATE]" at bounding box center [361, 156] width 76 height 18
click at [383, 334] on span "29" at bounding box center [384, 336] width 21 height 21
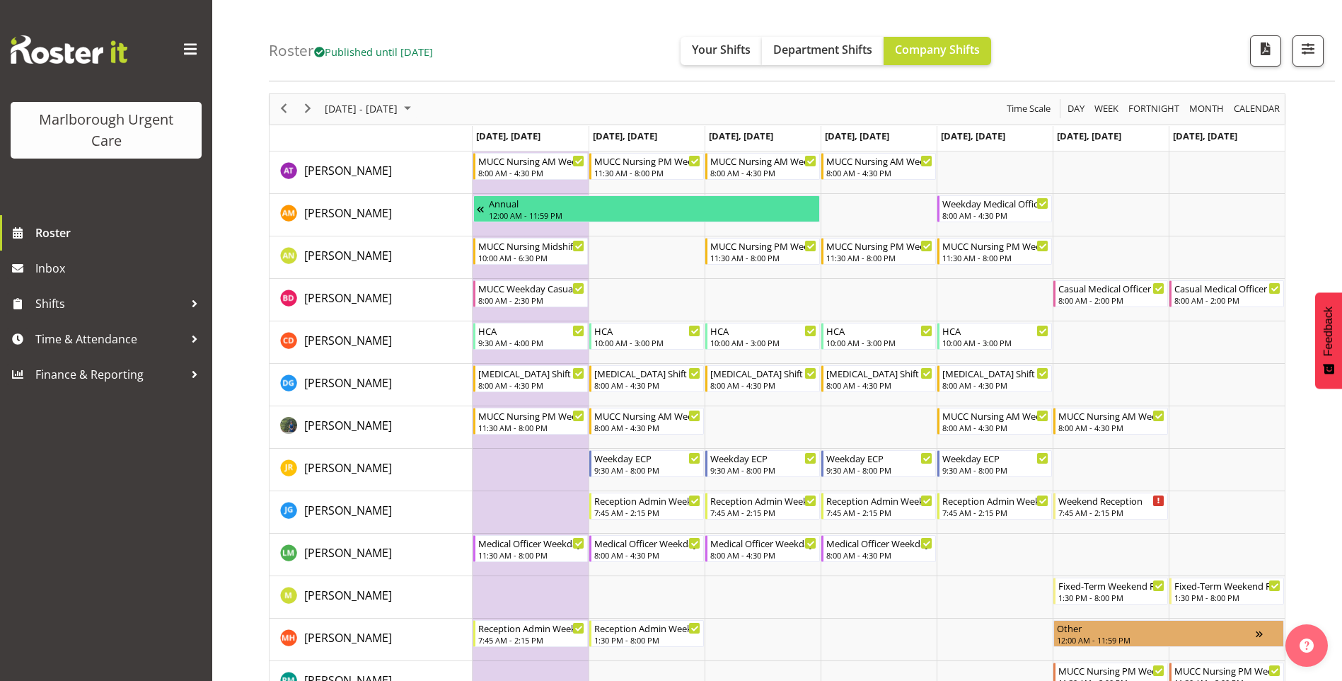
scroll to position [71, 0]
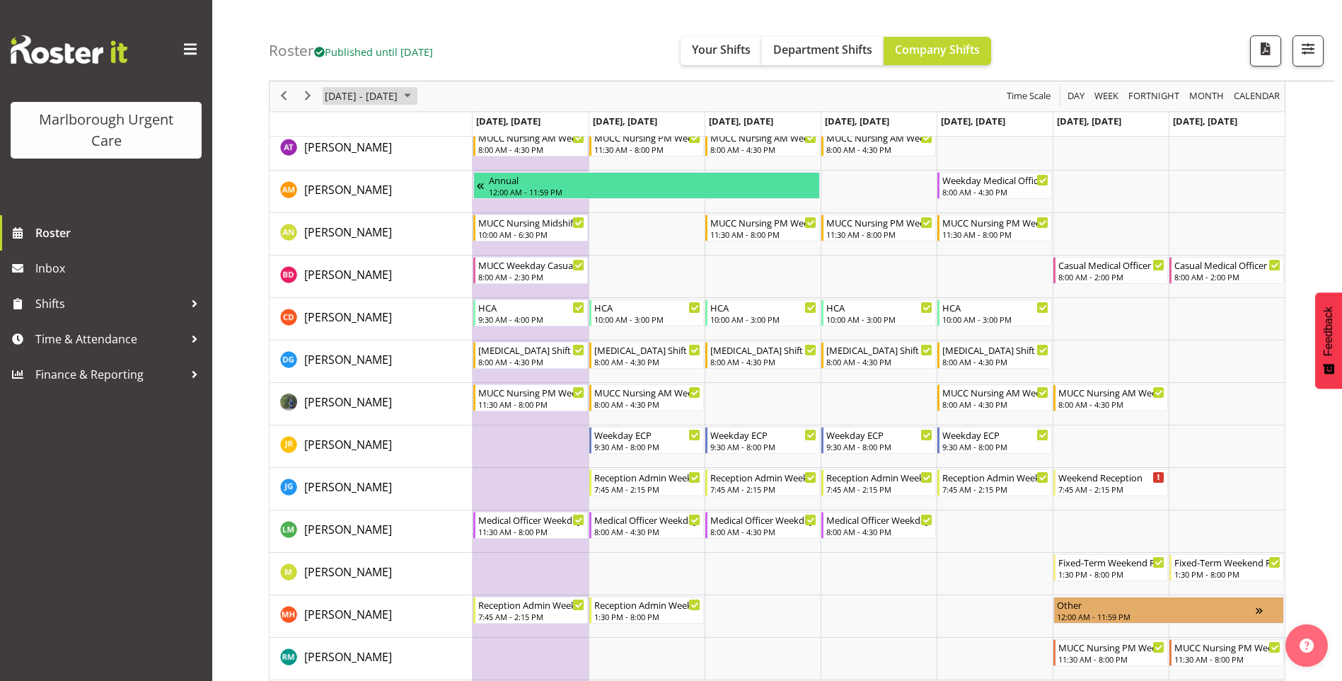
click at [399, 91] on span "[DATE] - [DATE]" at bounding box center [361, 97] width 76 height 18
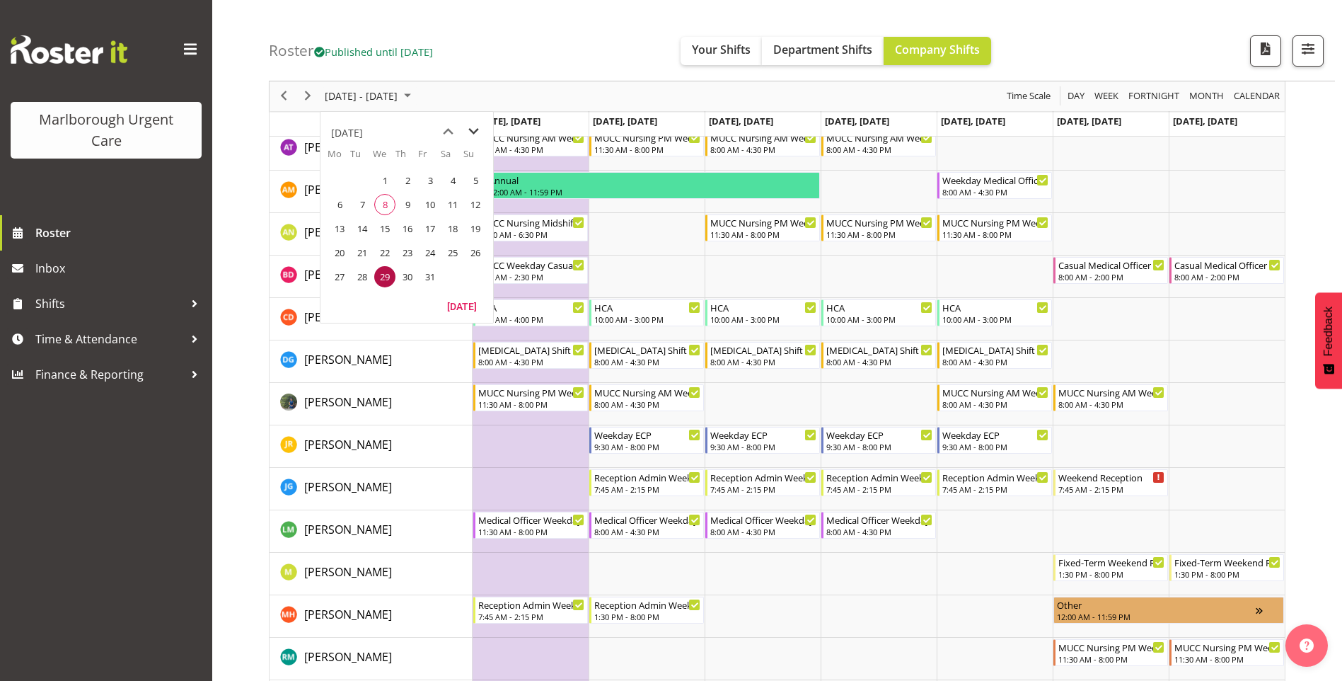
click at [472, 131] on span "next month" at bounding box center [473, 131] width 25 height 25
click at [343, 208] on span "3" at bounding box center [339, 204] width 21 height 21
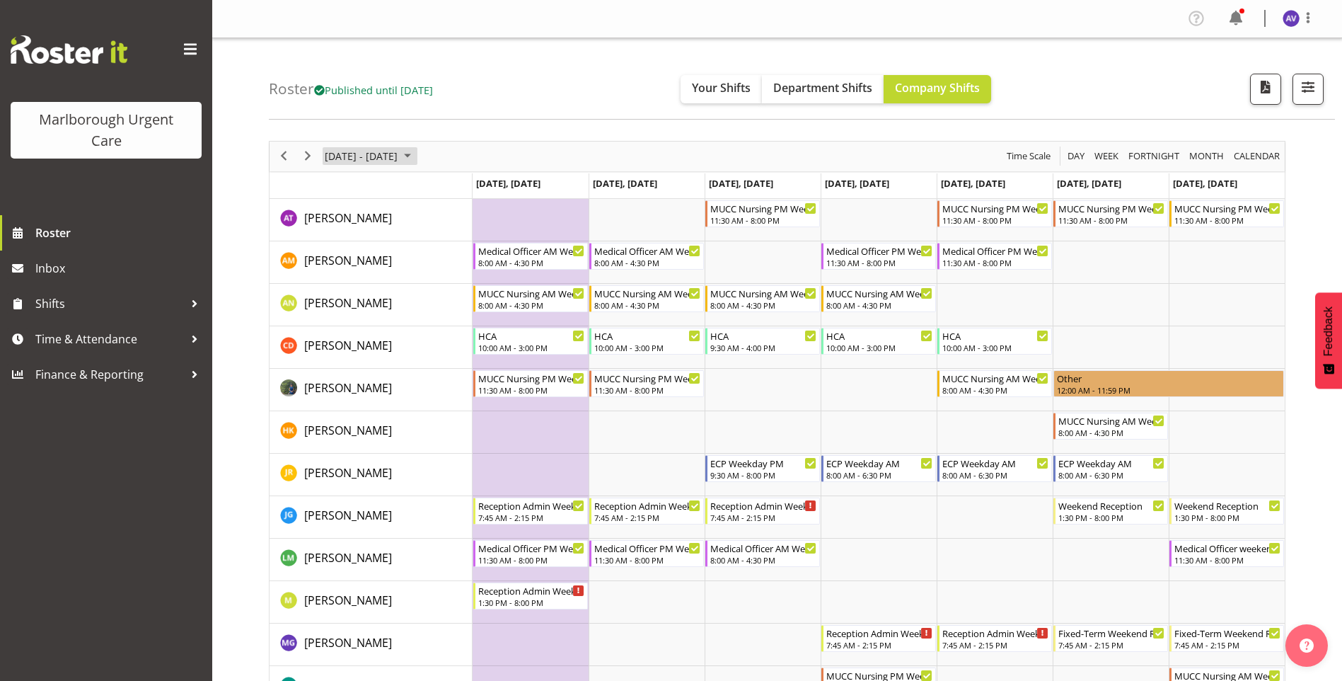
click at [371, 156] on span "[DATE] - [DATE]" at bounding box center [361, 156] width 76 height 18
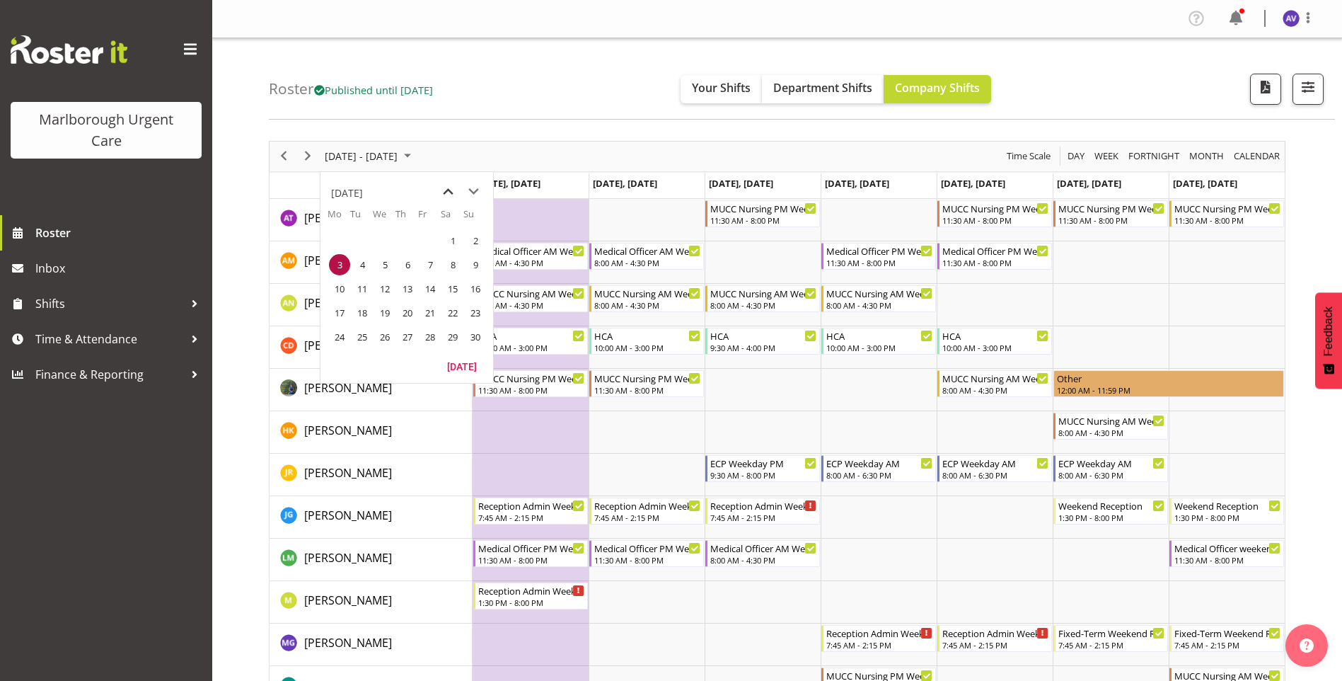
click at [449, 187] on span "previous month" at bounding box center [448, 191] width 25 height 25
click at [408, 335] on span "30" at bounding box center [407, 336] width 21 height 21
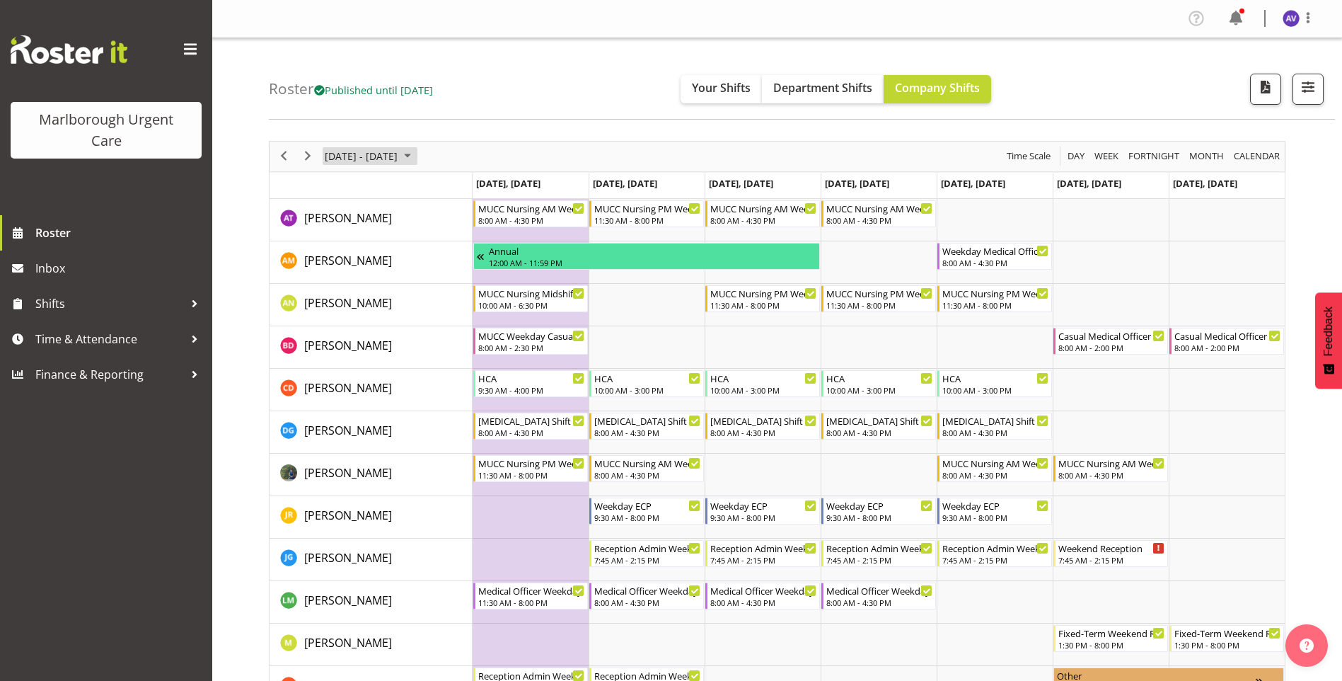
click at [383, 153] on span "[DATE] - [DATE]" at bounding box center [361, 156] width 76 height 18
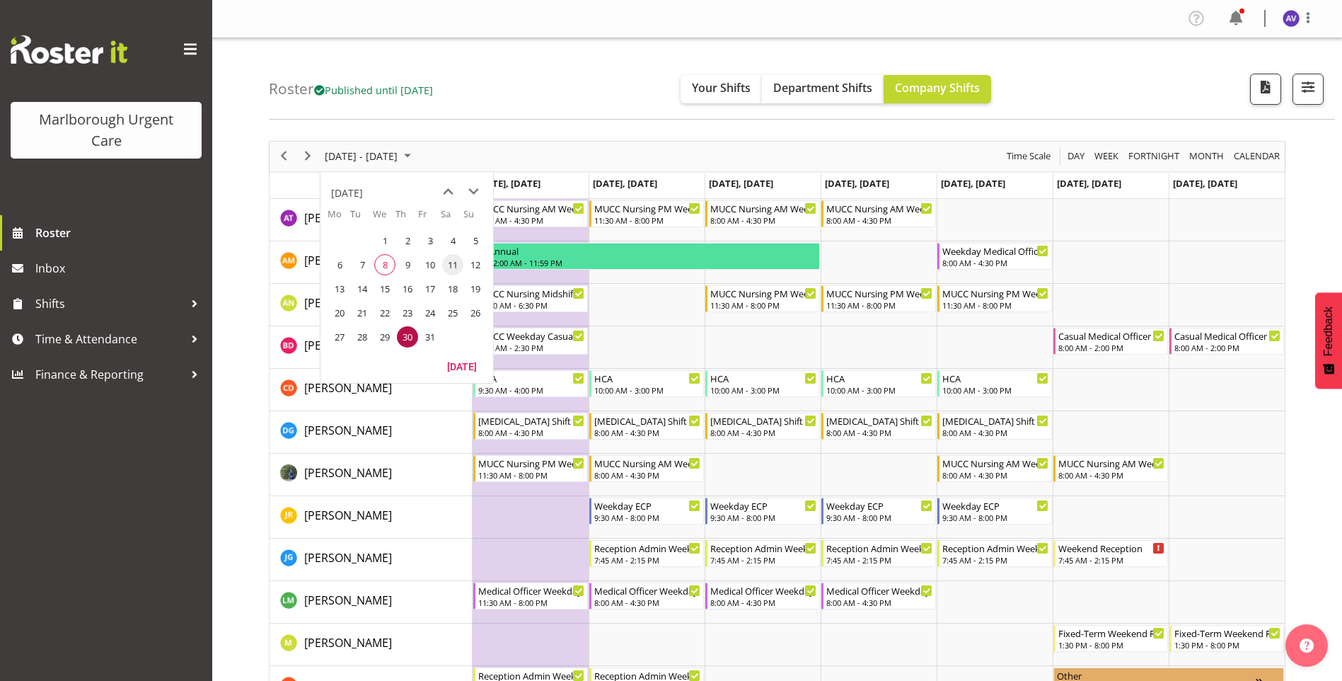
click at [446, 260] on span "11" at bounding box center [452, 264] width 21 height 21
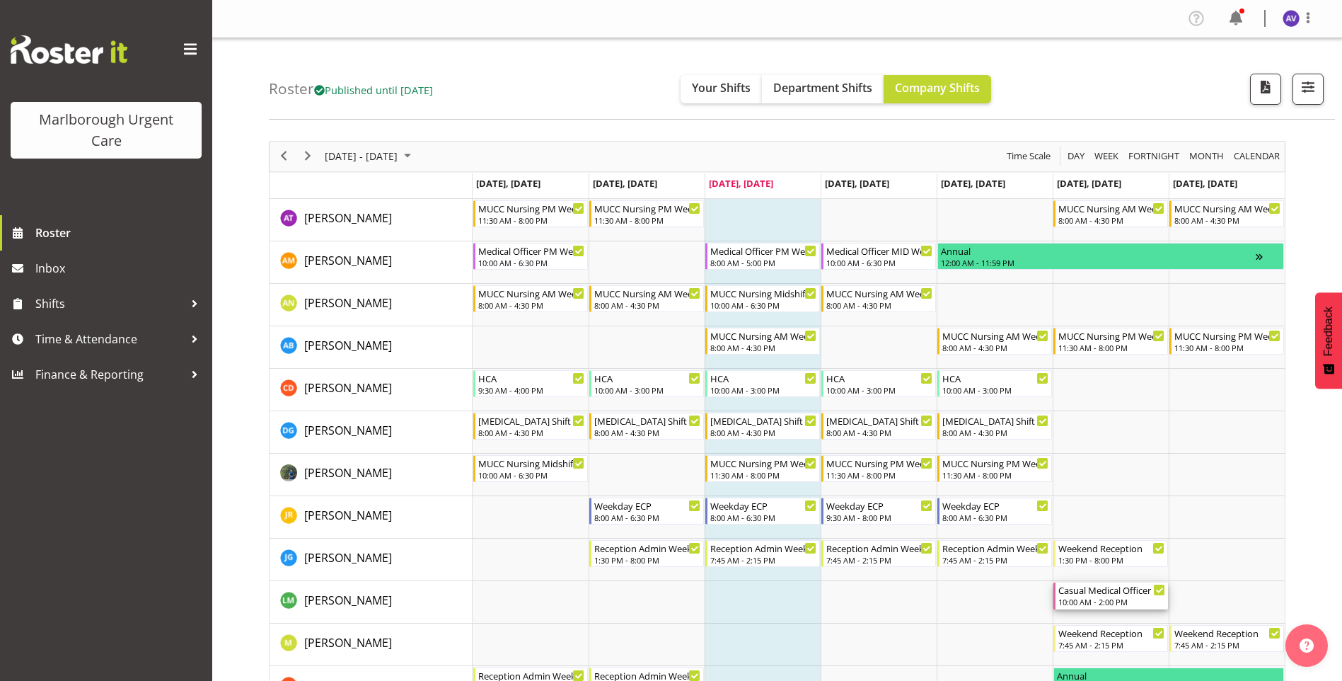
click at [1114, 596] on div "Casual Medical Officer Weekend 10:00 AM - 2:00 PM" at bounding box center [1112, 595] width 107 height 27
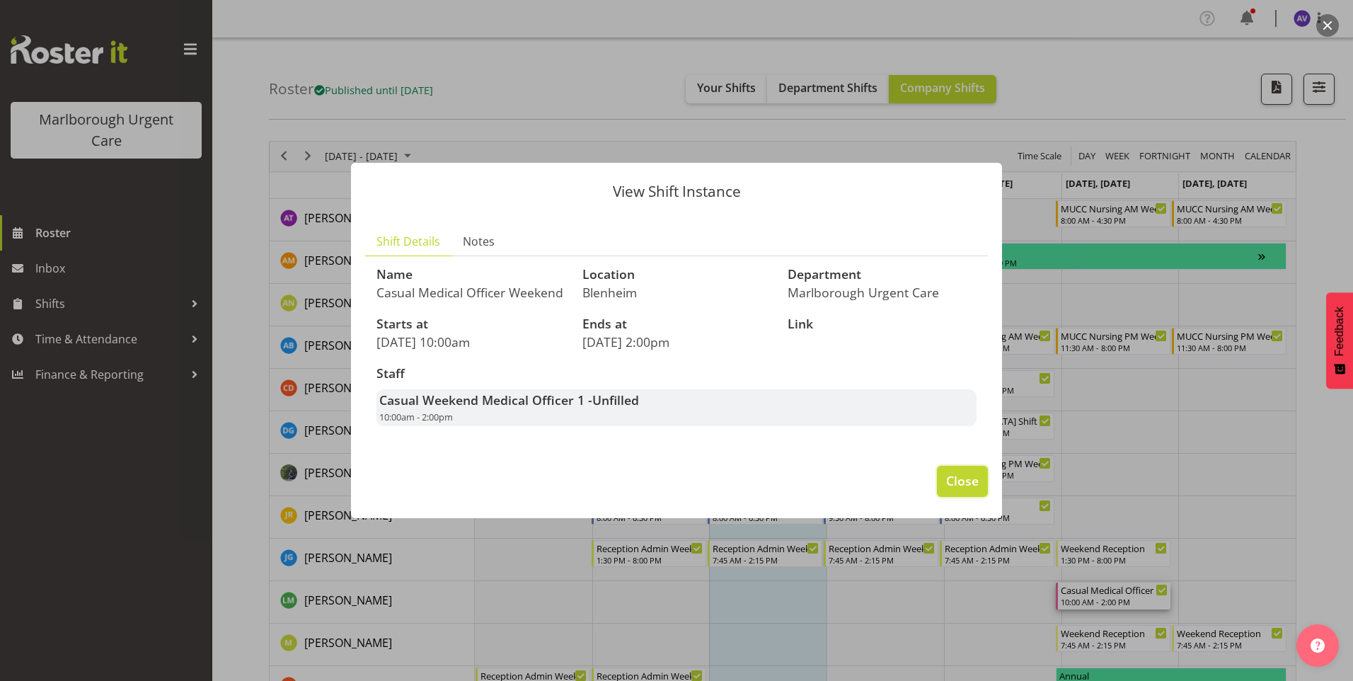
click at [959, 488] on span "Close" at bounding box center [962, 480] width 33 height 18
